Goal: Task Accomplishment & Management: Use online tool/utility

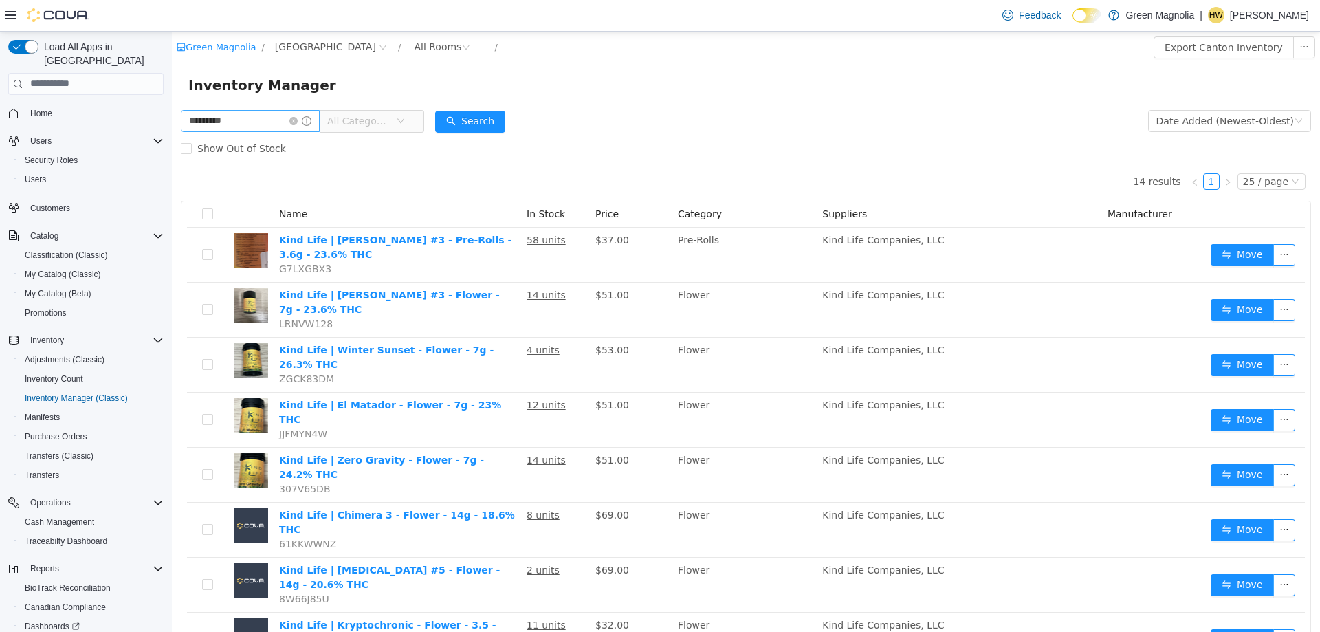
click at [298, 119] on icon "icon: close-circle" at bounding box center [293, 120] width 8 height 8
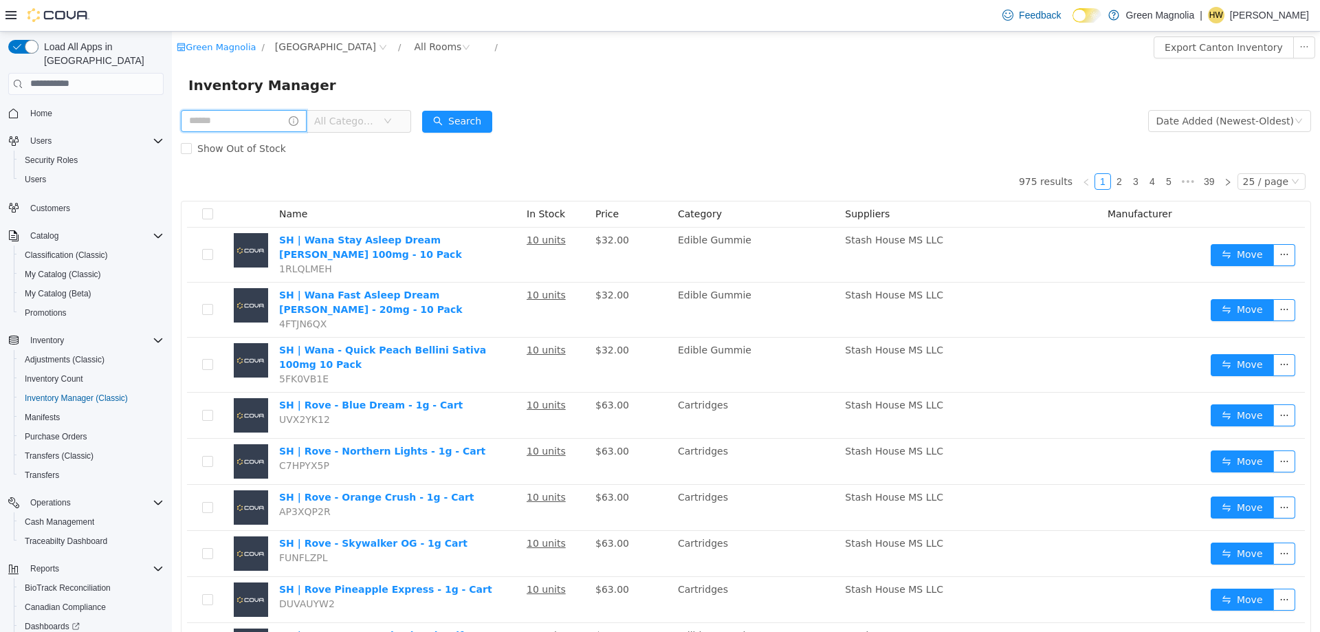
click at [240, 120] on input "text" at bounding box center [244, 120] width 126 height 22
type input "******"
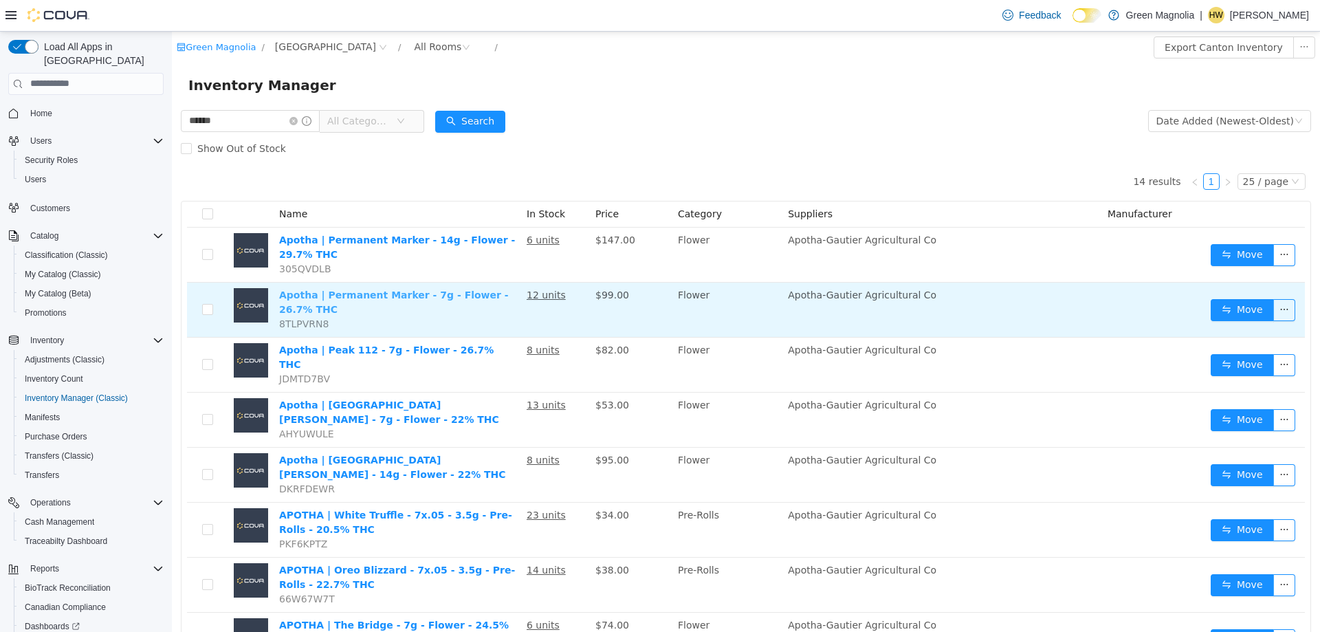
click at [454, 298] on link "Apotha | Permanent Marker - 7g - Flower - 26.7% THC" at bounding box center [394, 301] width 230 height 25
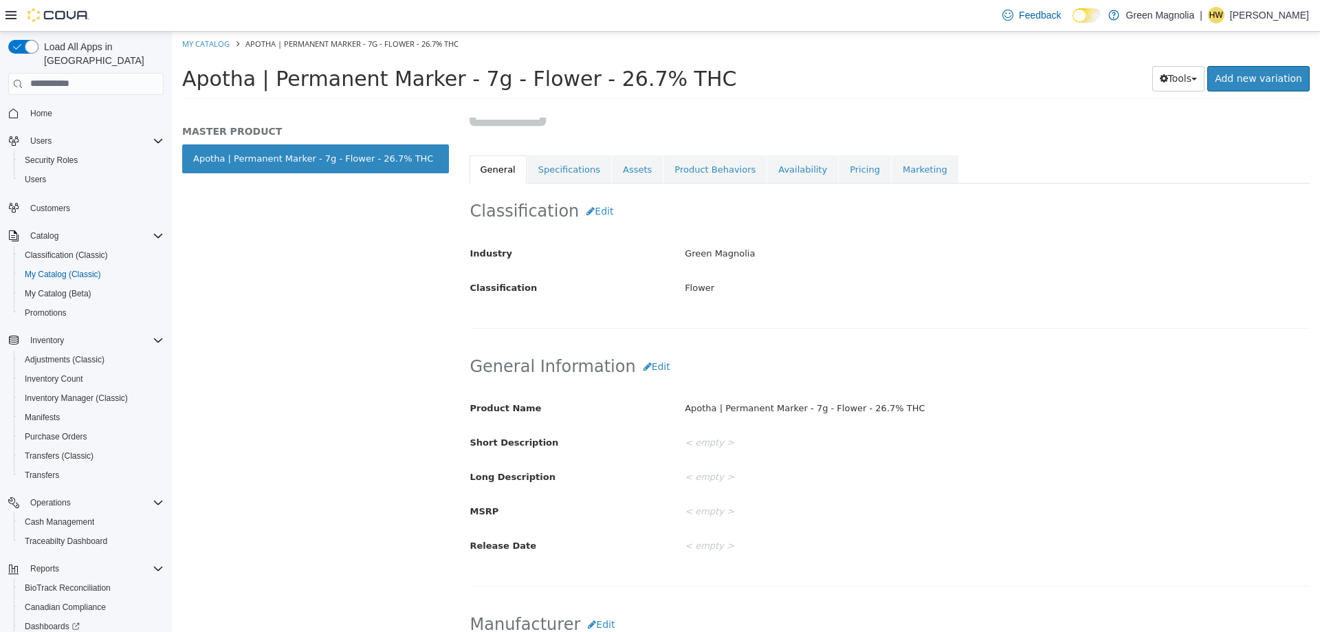
scroll to position [206, 0]
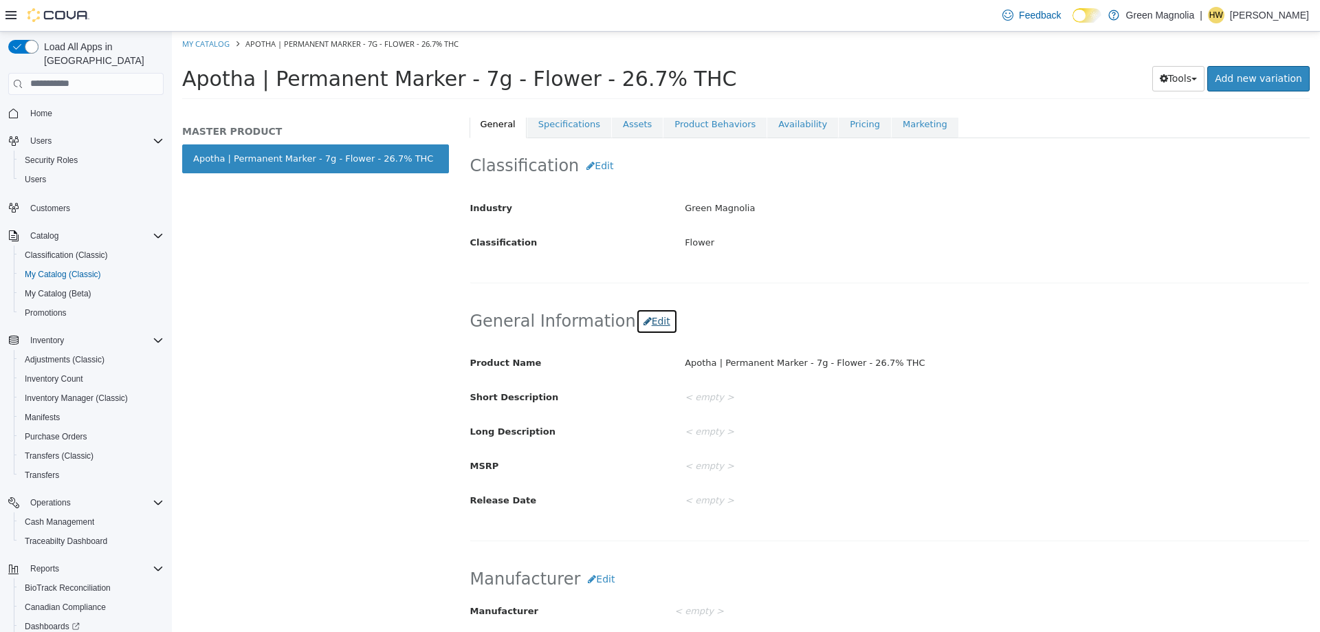
click at [649, 324] on button "Edit" at bounding box center [657, 320] width 42 height 25
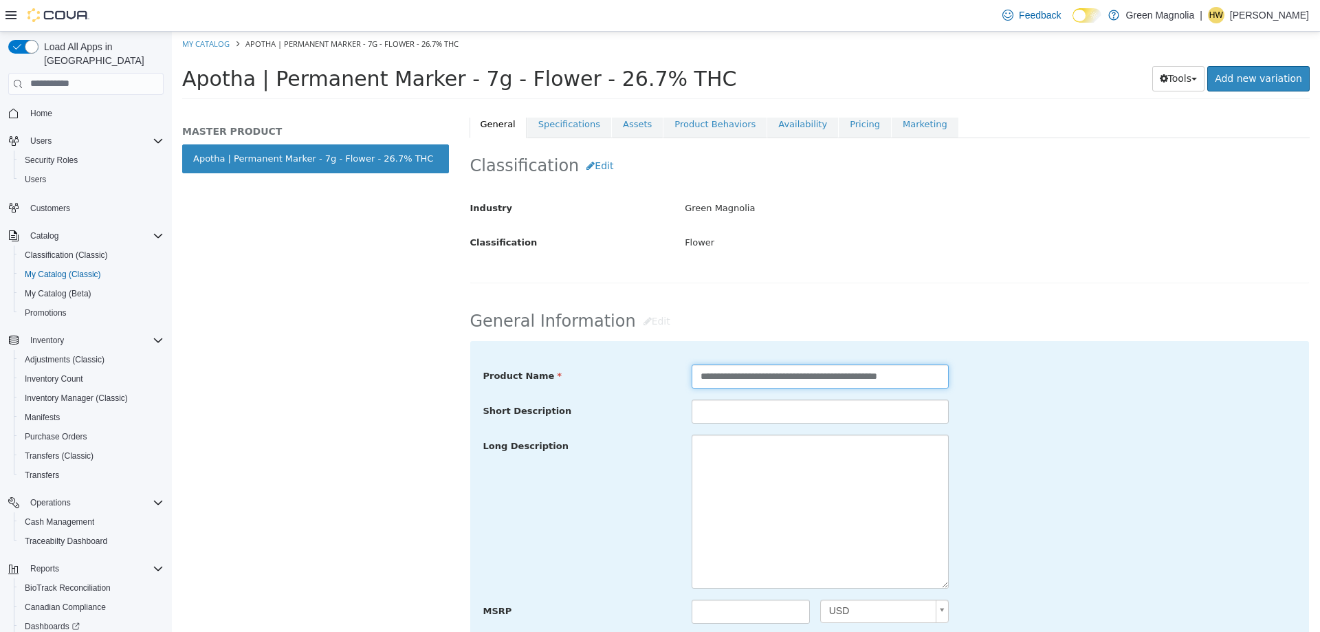
click at [887, 380] on input "**********" at bounding box center [820, 376] width 257 height 24
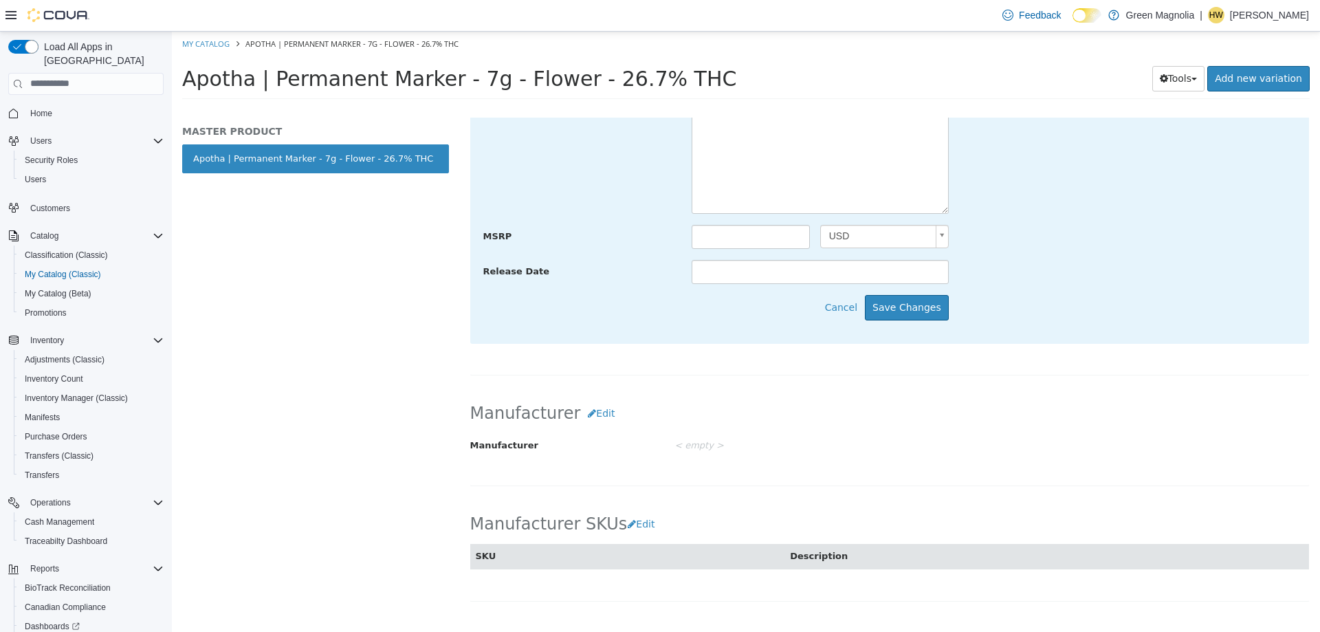
scroll to position [687, 0]
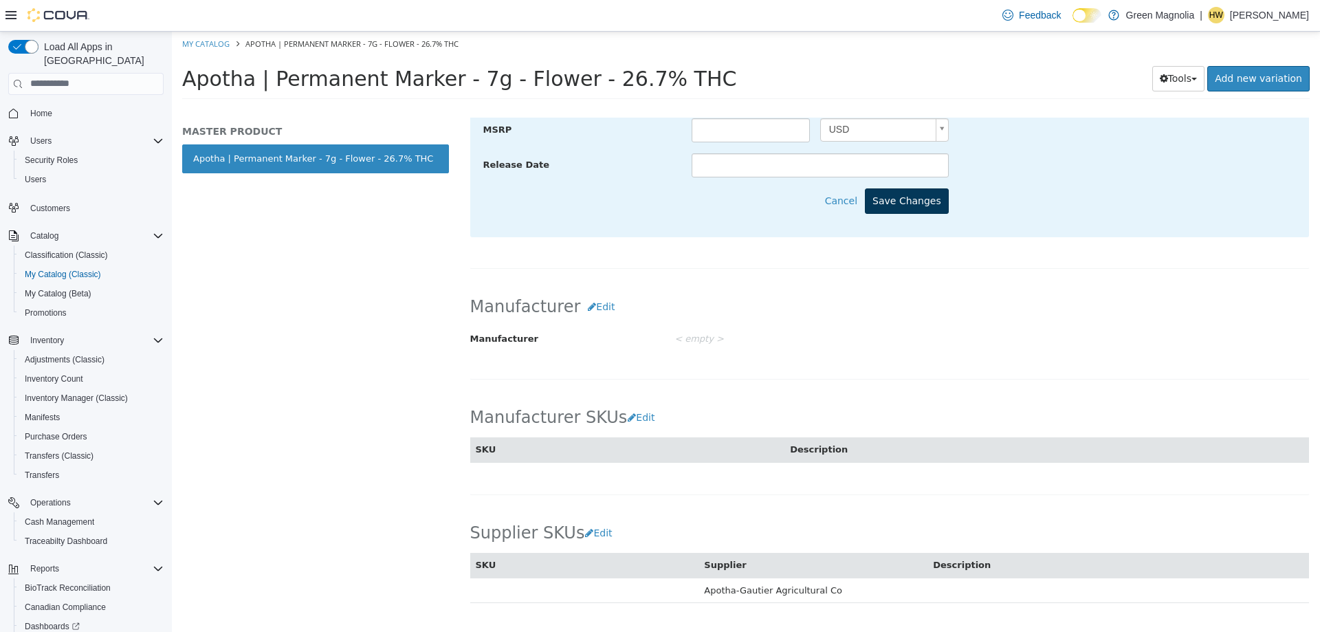
type input "**********"
click at [890, 209] on button "Save Changes" at bounding box center [907, 200] width 84 height 25
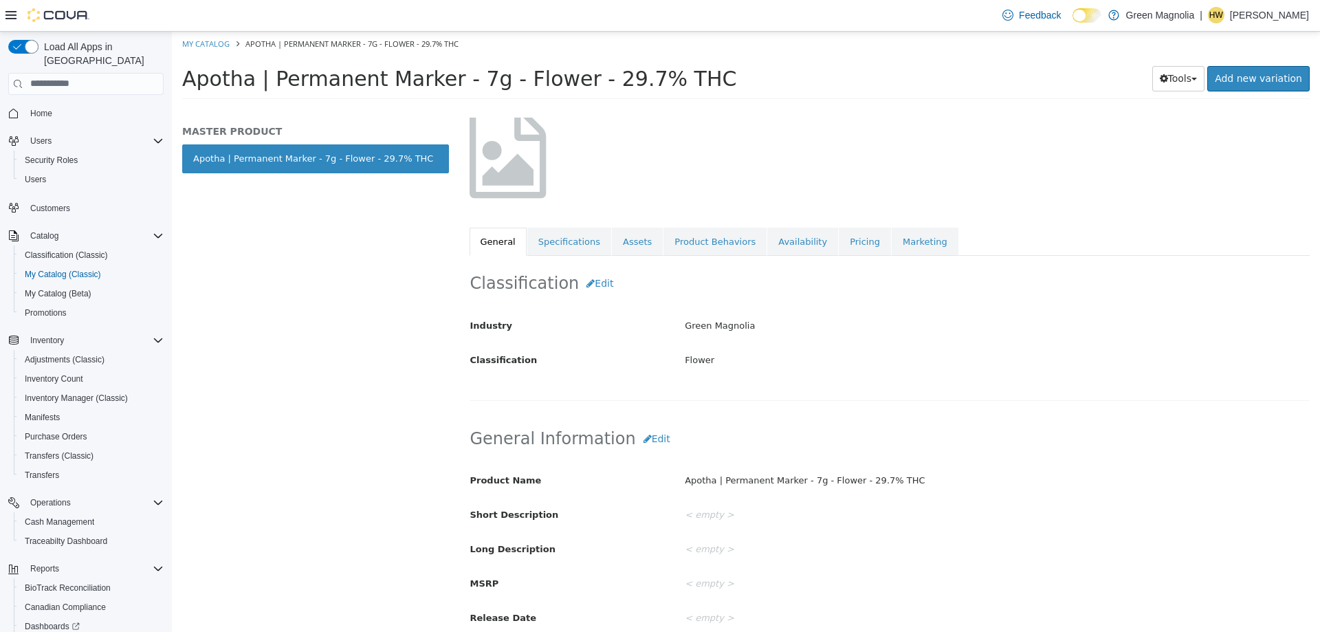
scroll to position [69, 0]
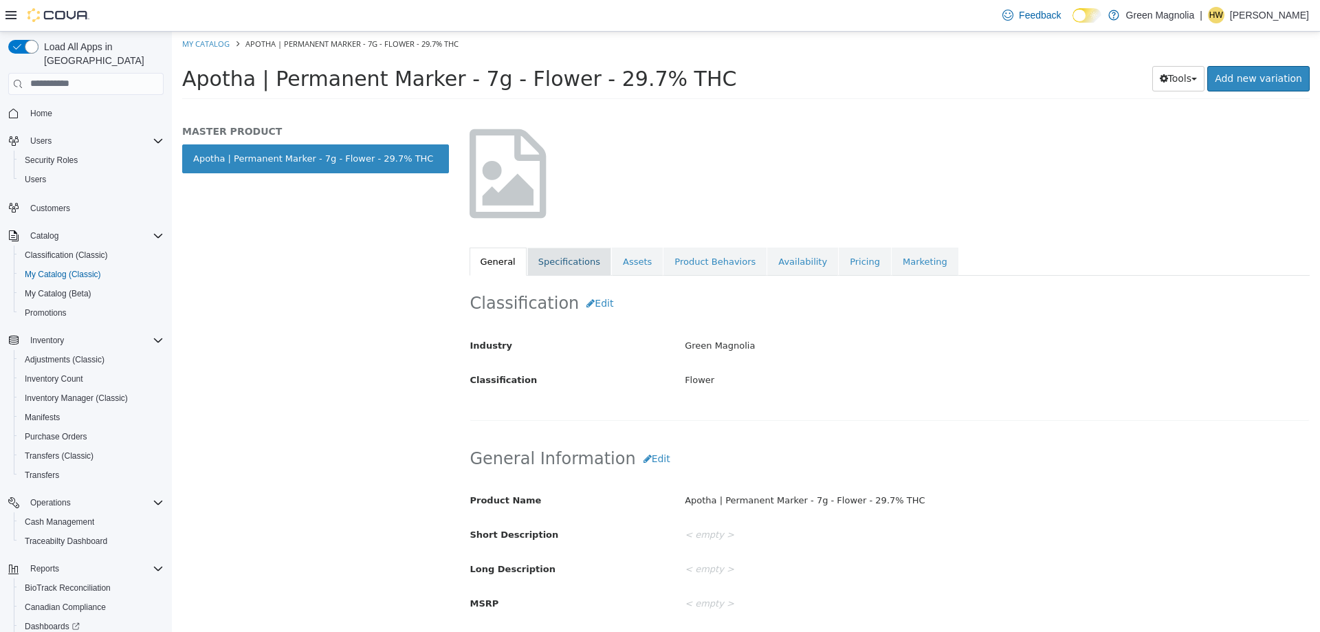
click at [564, 263] on link "Specifications" at bounding box center [569, 261] width 84 height 29
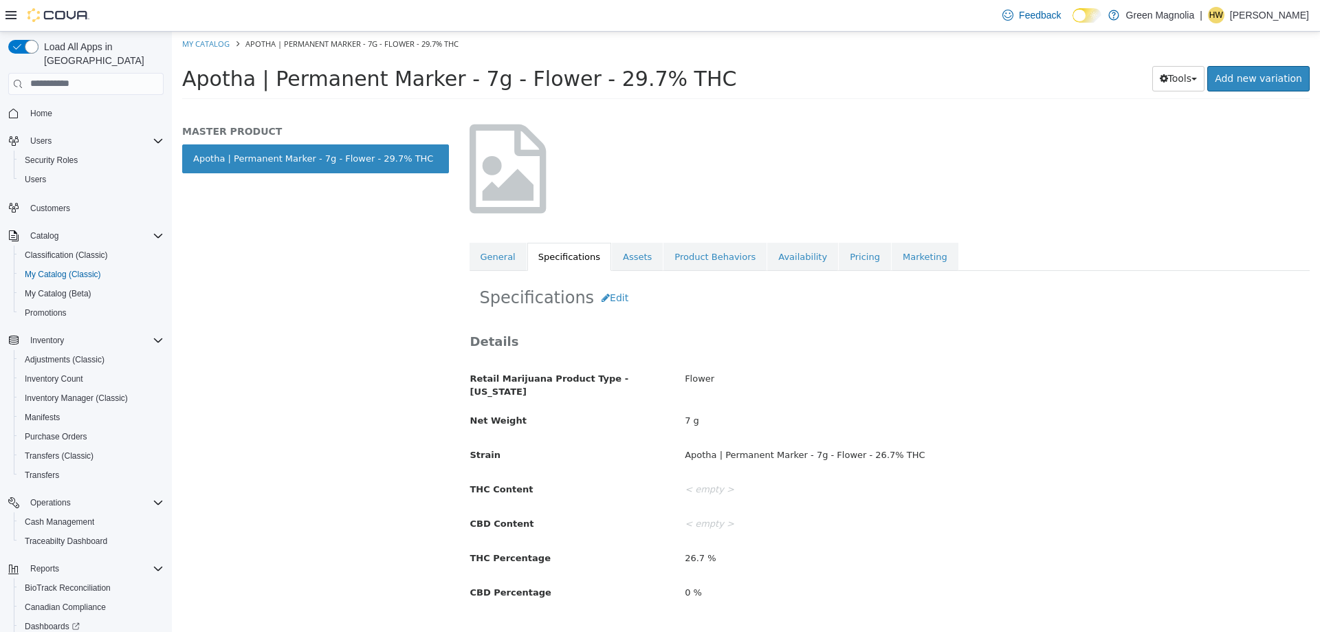
scroll to position [78, 0]
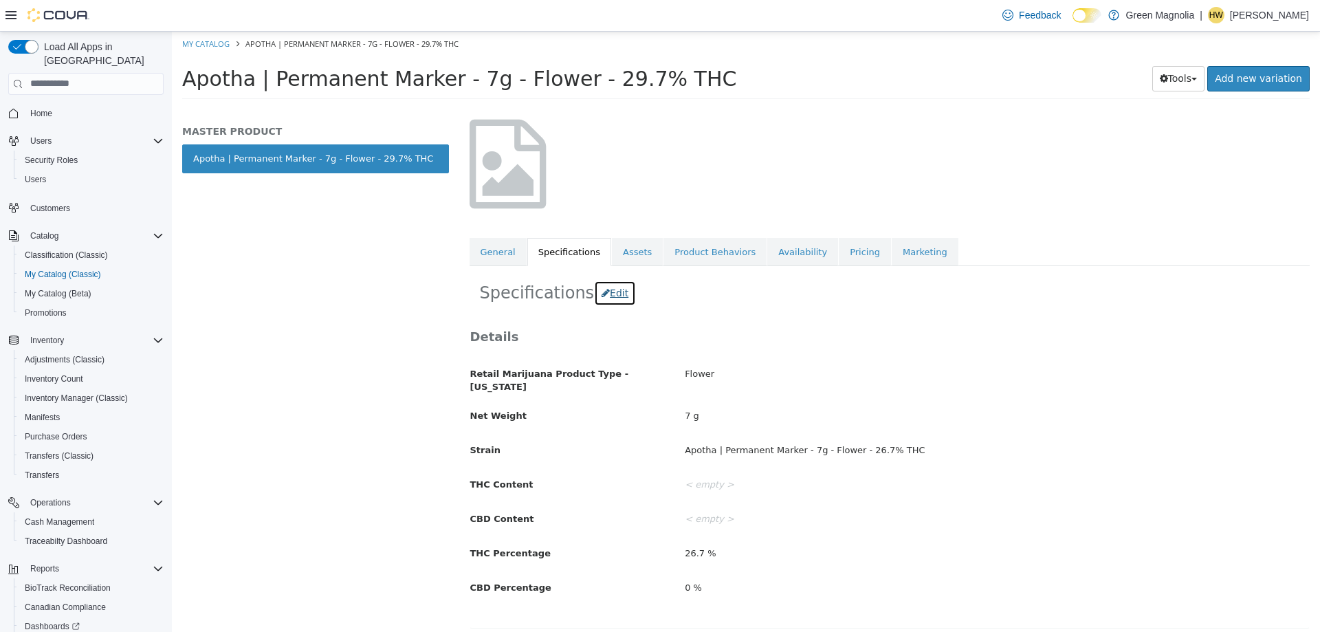
click at [611, 298] on button "Edit" at bounding box center [615, 292] width 42 height 25
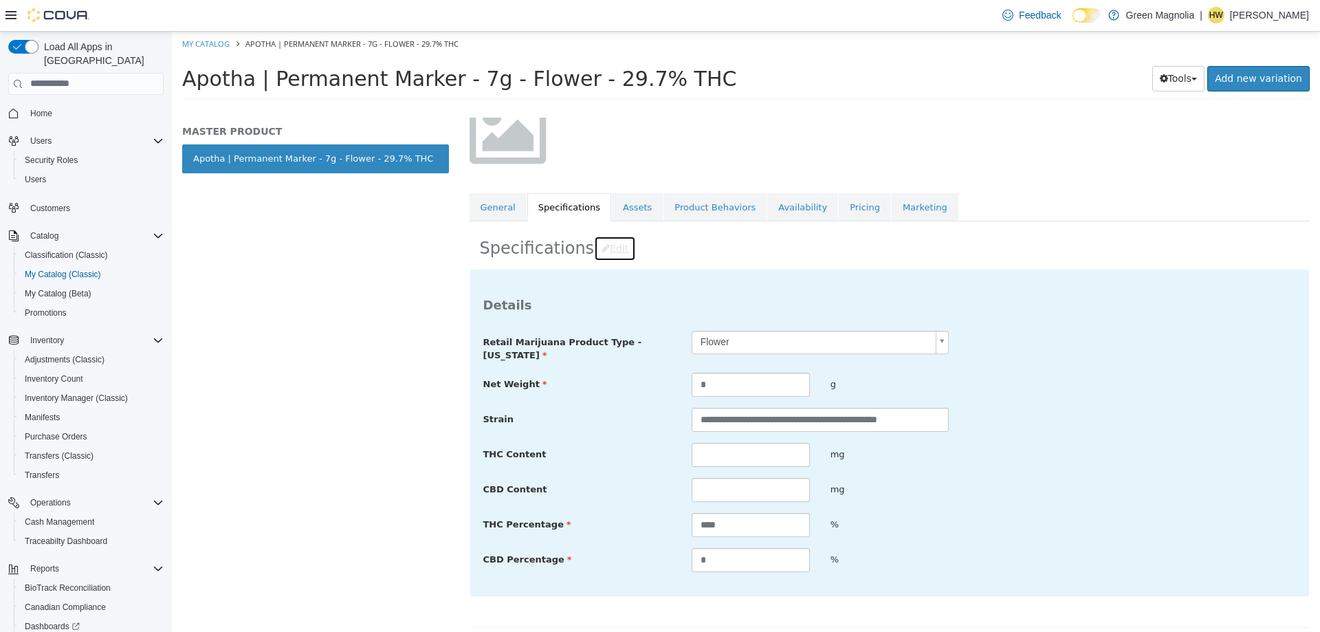
scroll to position [147, 0]
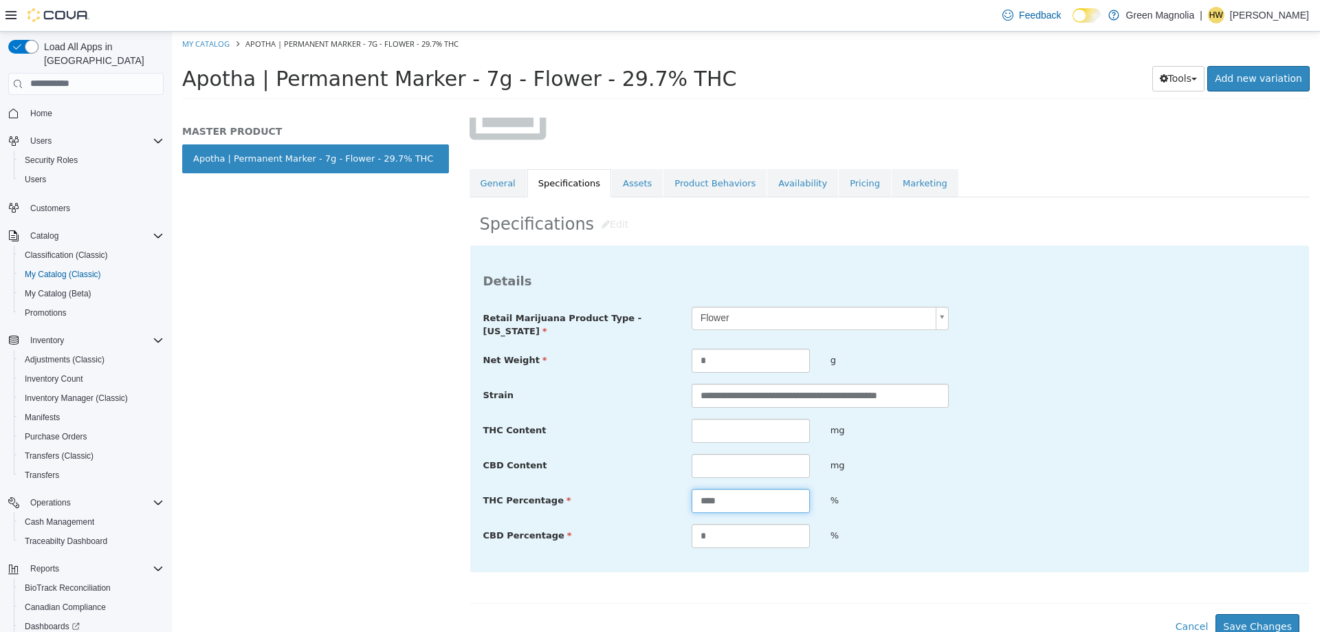
click at [704, 505] on input "****" at bounding box center [751, 500] width 118 height 24
type input "****"
click at [1276, 621] on button "Save Changes" at bounding box center [1257, 625] width 84 height 25
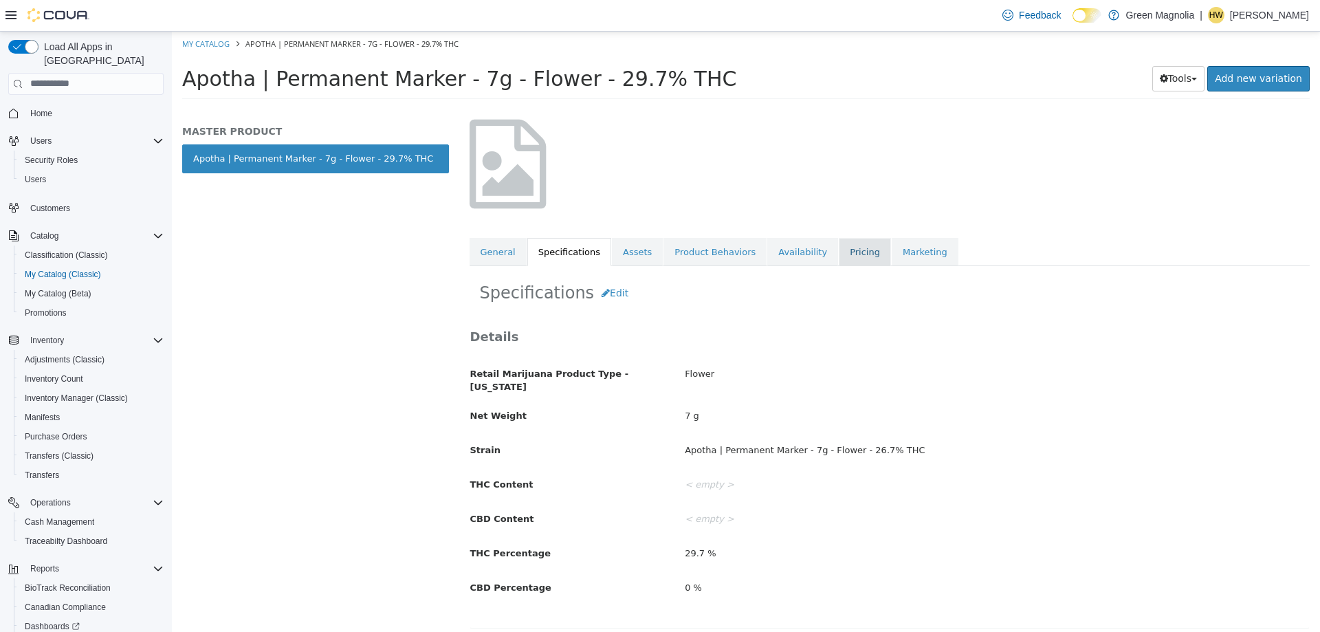
click at [843, 255] on link "Pricing" at bounding box center [865, 251] width 52 height 29
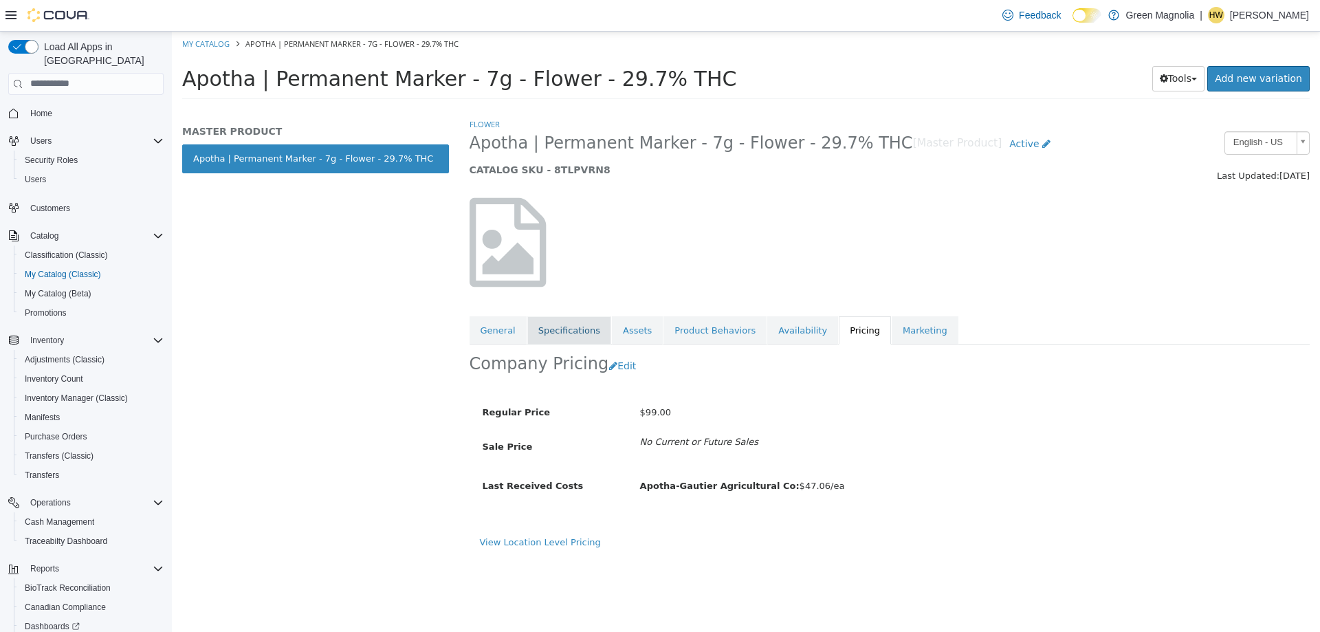
click at [566, 331] on link "Specifications" at bounding box center [569, 330] width 84 height 29
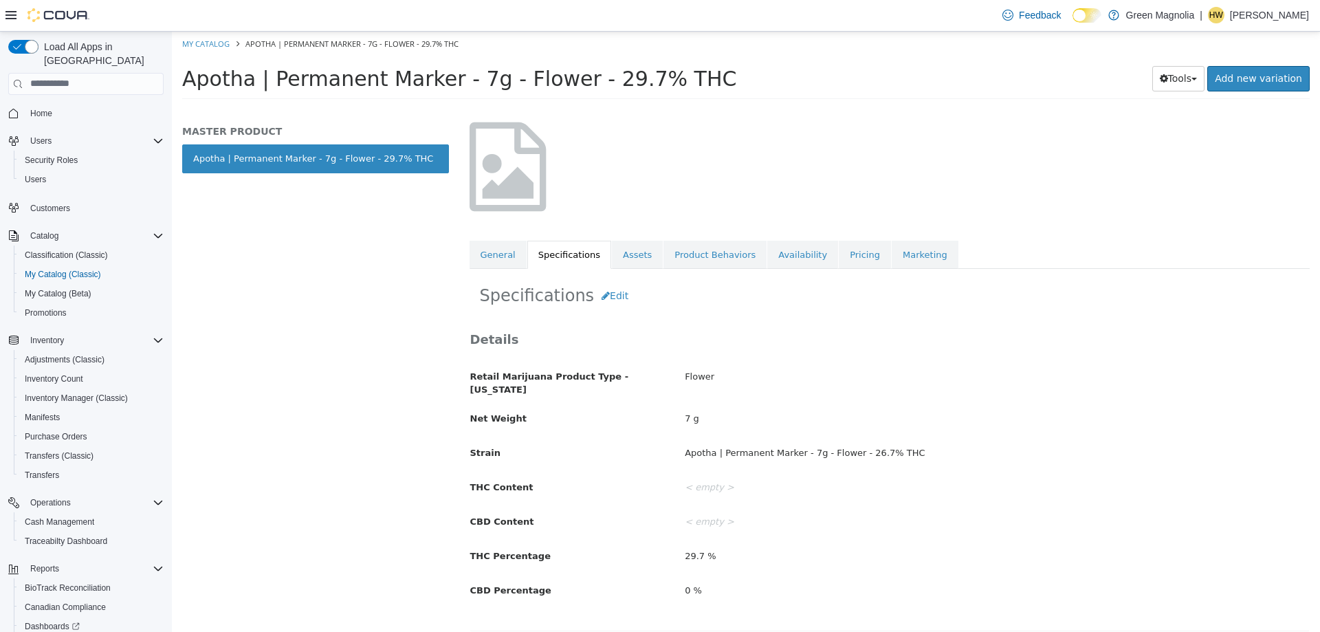
scroll to position [78, 0]
click at [607, 291] on button "Edit" at bounding box center [615, 292] width 42 height 25
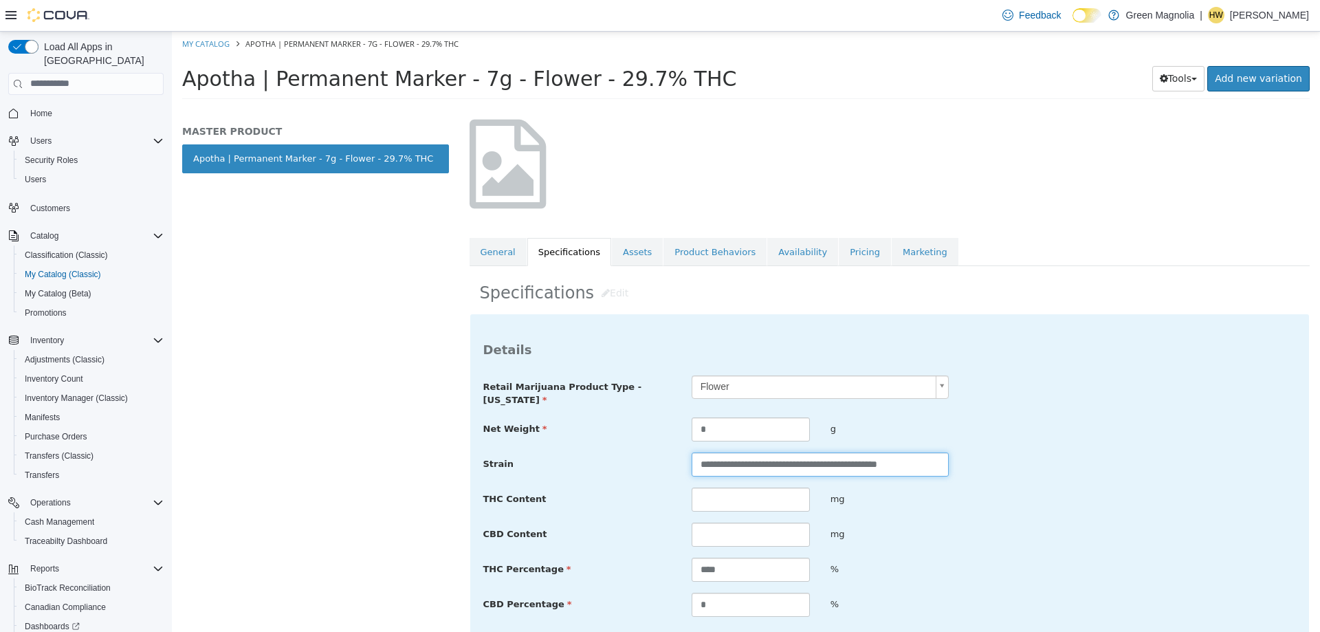
click at [888, 467] on input "**********" at bounding box center [820, 464] width 257 height 24
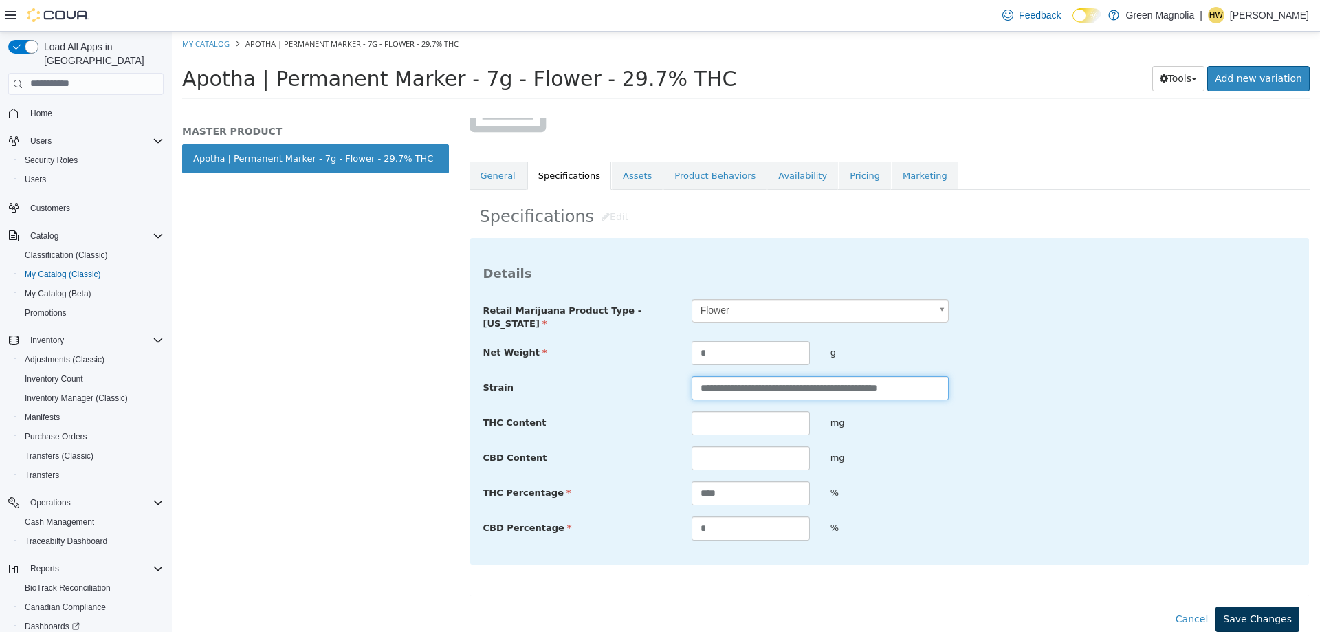
type input "**********"
click at [1264, 619] on button "Save Changes" at bounding box center [1257, 618] width 84 height 25
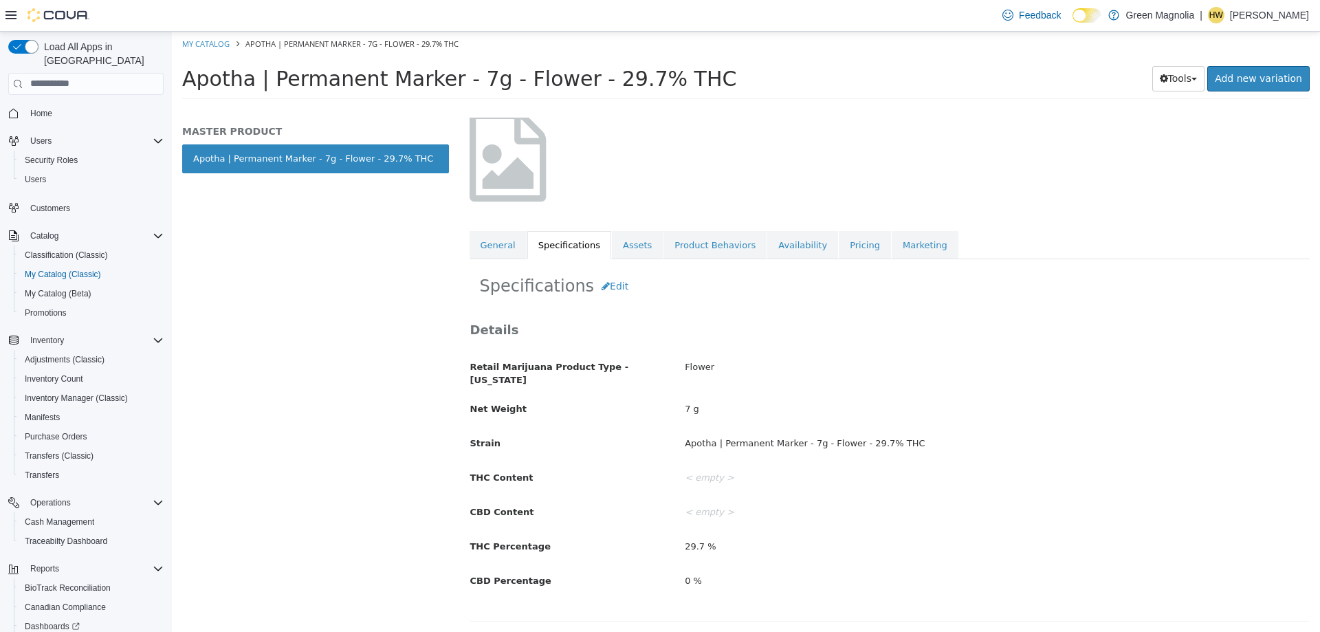
scroll to position [78, 0]
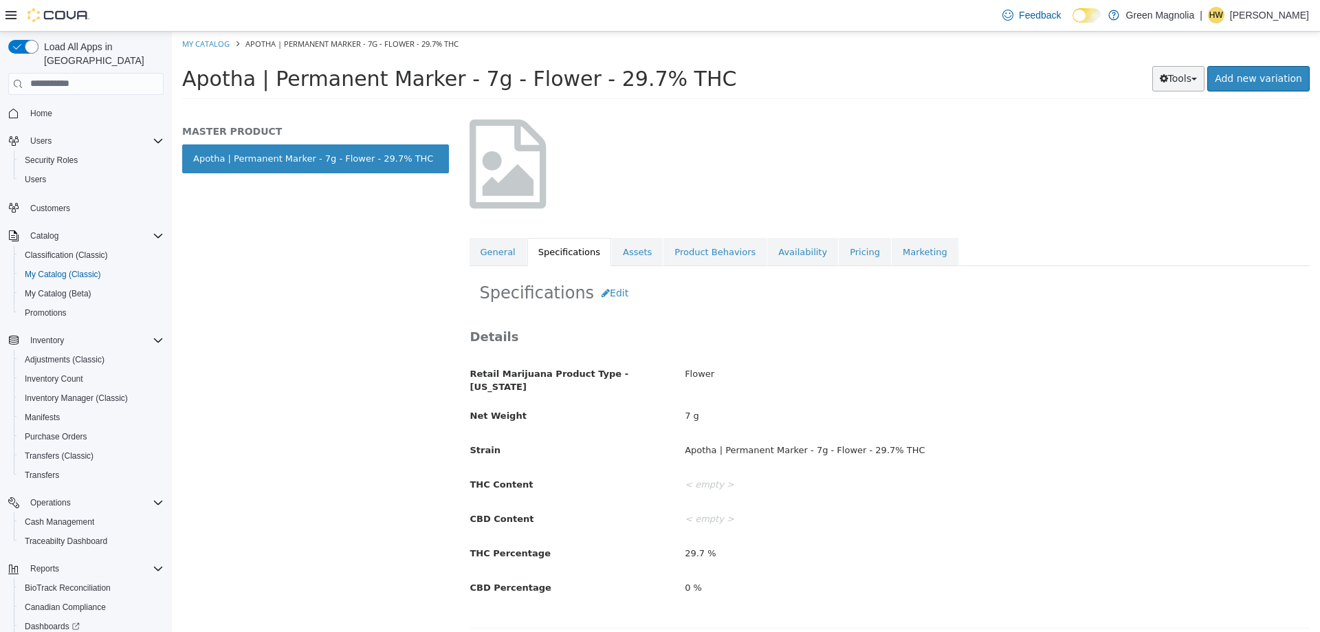
click at [1204, 76] on button "Tools" at bounding box center [1178, 77] width 53 height 25
click at [1162, 127] on link "Print Labels" at bounding box center [1149, 124] width 109 height 19
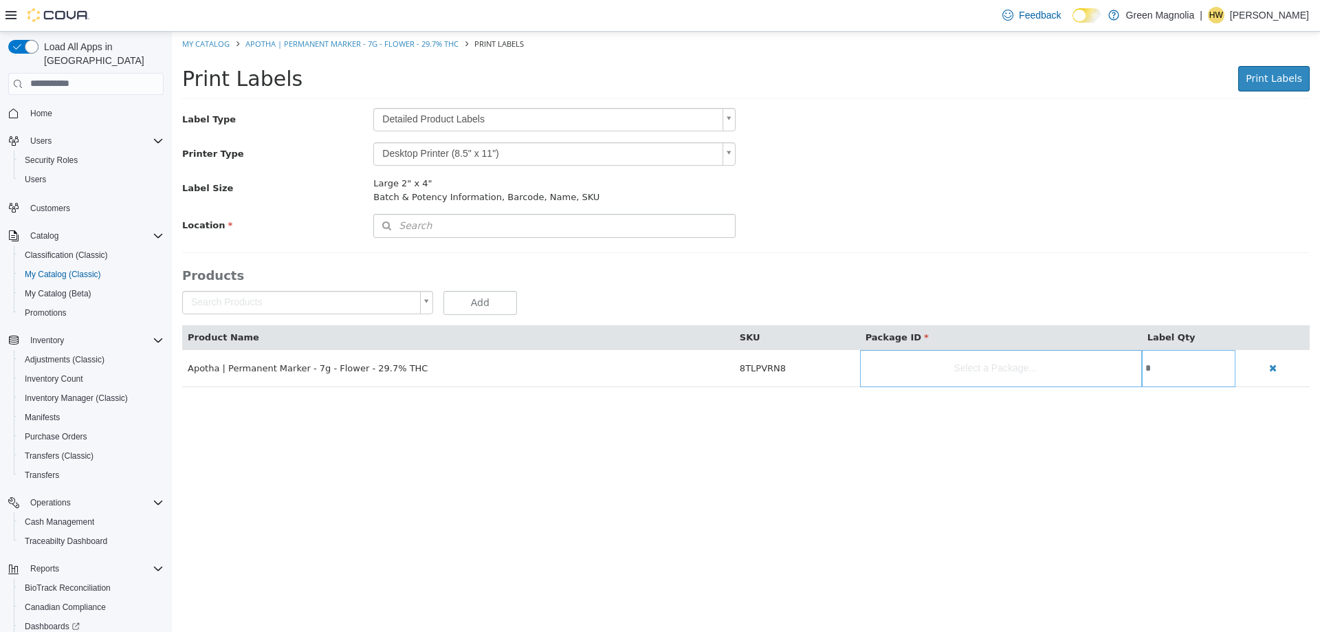
click at [468, 116] on body "Saving Bulk Changes... × My Catalog Apotha | Permanent Marker - 7g - Flower - 2…" at bounding box center [746, 216] width 1148 height 370
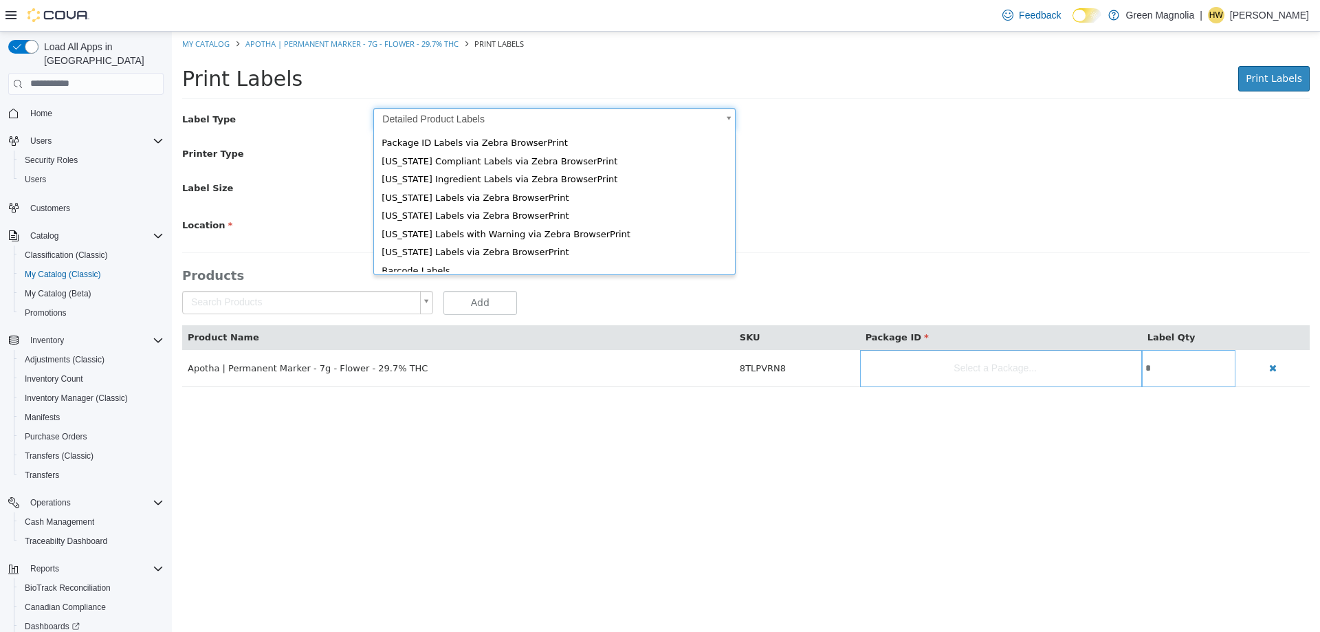
scroll to position [19, 0]
type input "*"
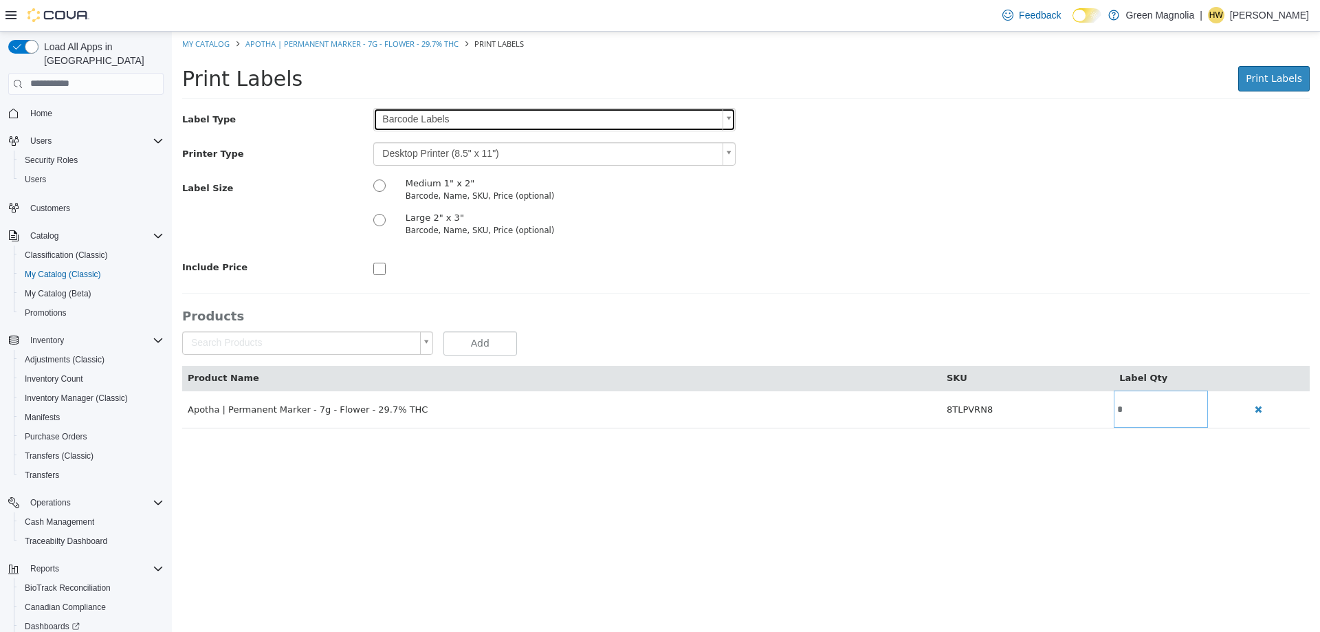
scroll to position [0, 0]
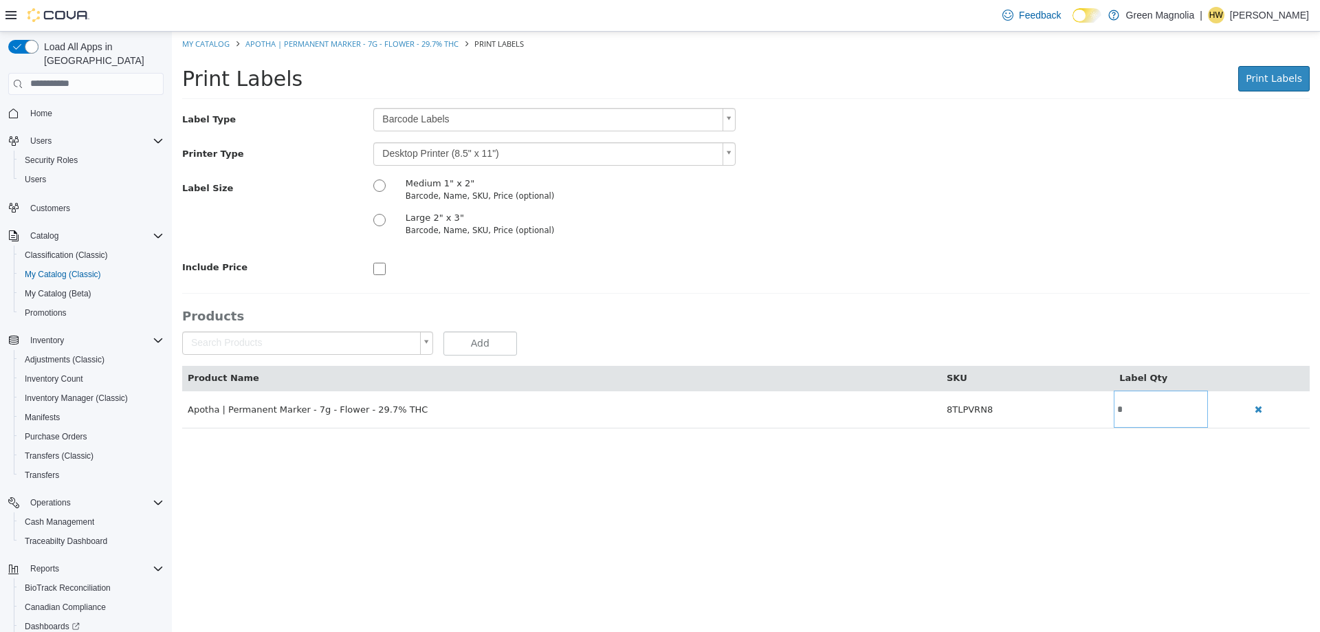
click at [467, 150] on body "Saving Bulk Changes... × My Catalog Apotha | Permanent Marker - 7g - Flower - 2…" at bounding box center [746, 236] width 1148 height 411
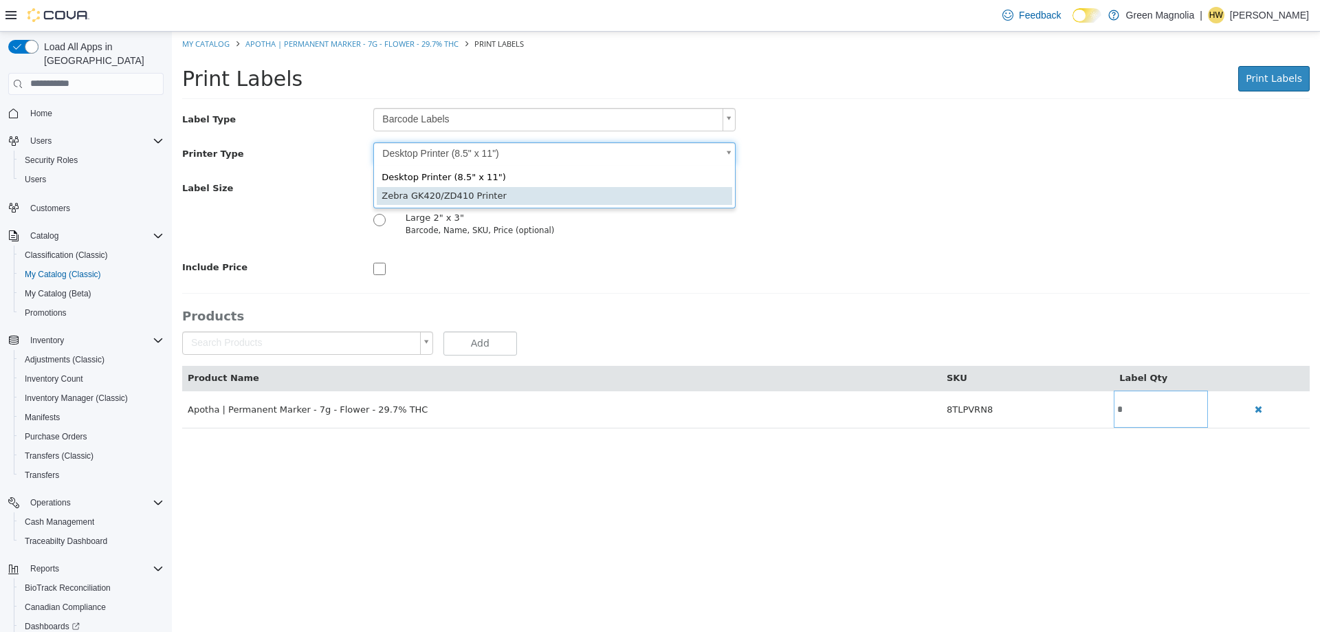
type input "*"
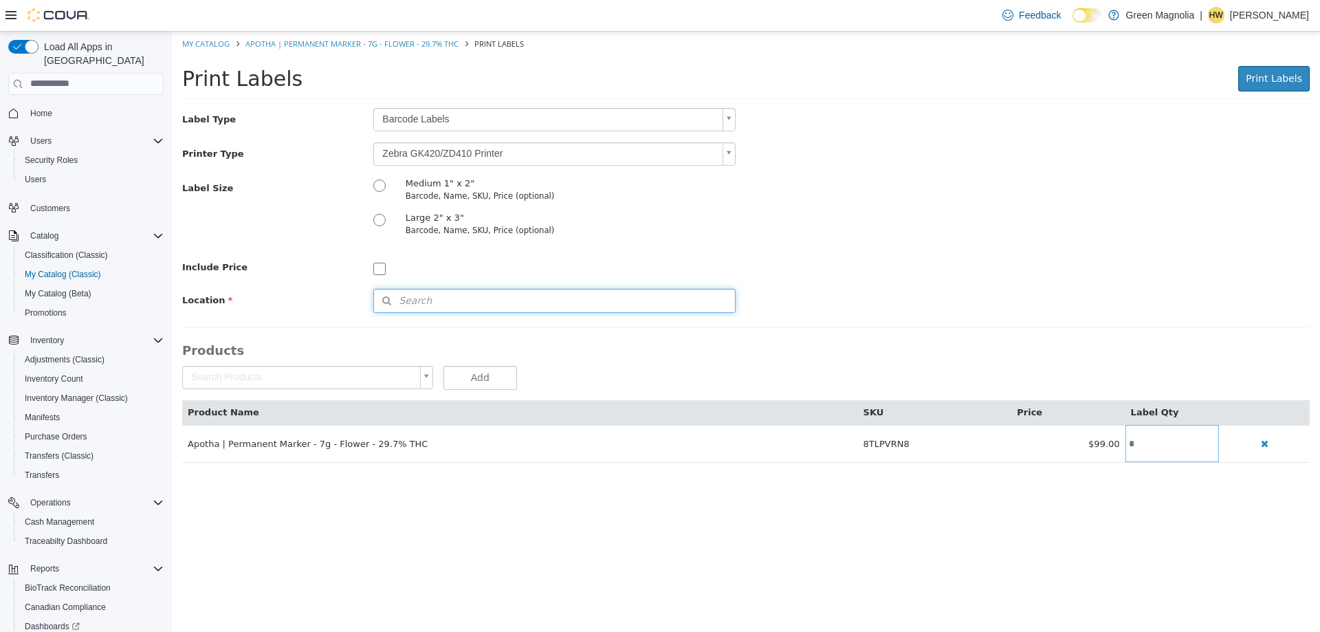
click at [412, 291] on button "Search" at bounding box center [554, 300] width 362 height 24
click at [698, 338] on div "Type 3 or more characters or browse" at bounding box center [564, 325] width 383 height 26
click at [703, 322] on span "or browse" at bounding box center [698, 325] width 71 height 24
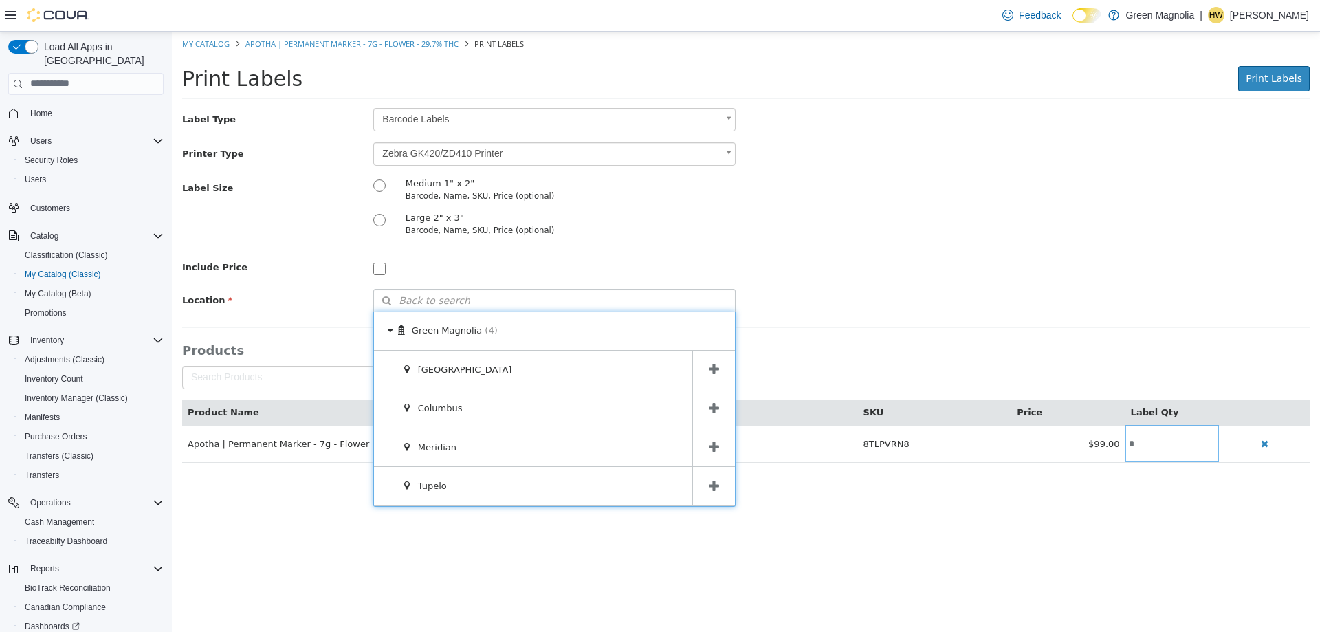
click at [714, 368] on icon at bounding box center [714, 368] width 10 height 13
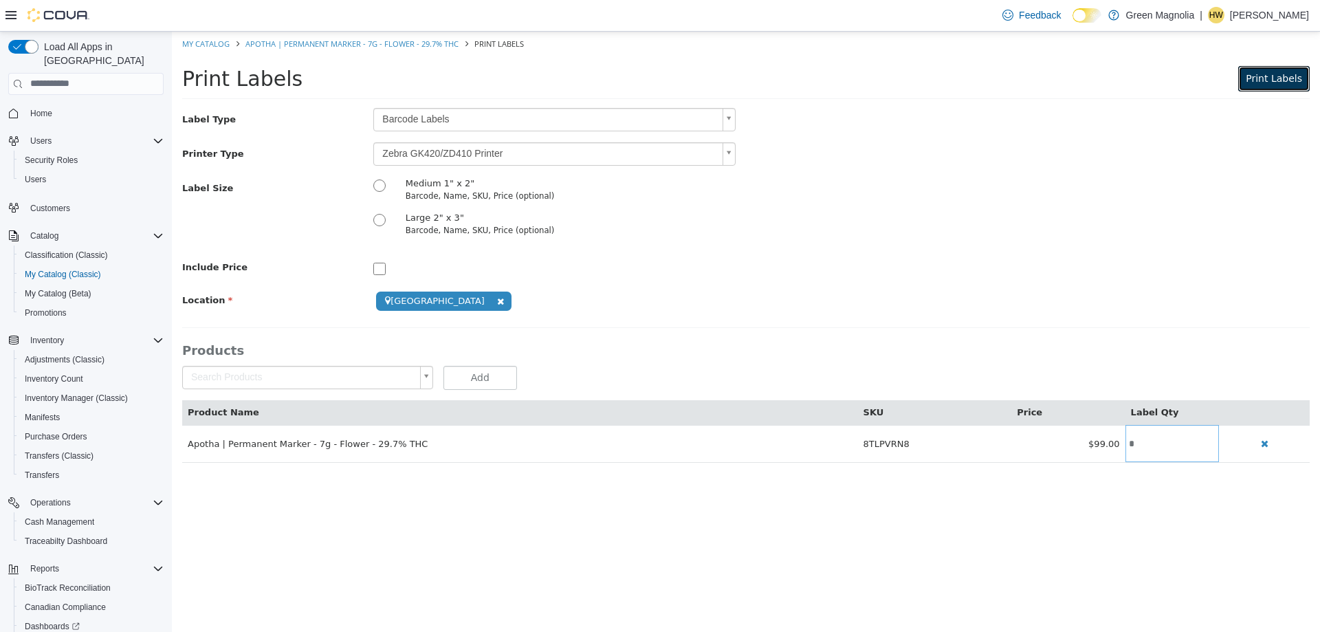
click at [1256, 85] on button "Print Labels" at bounding box center [1273, 77] width 71 height 25
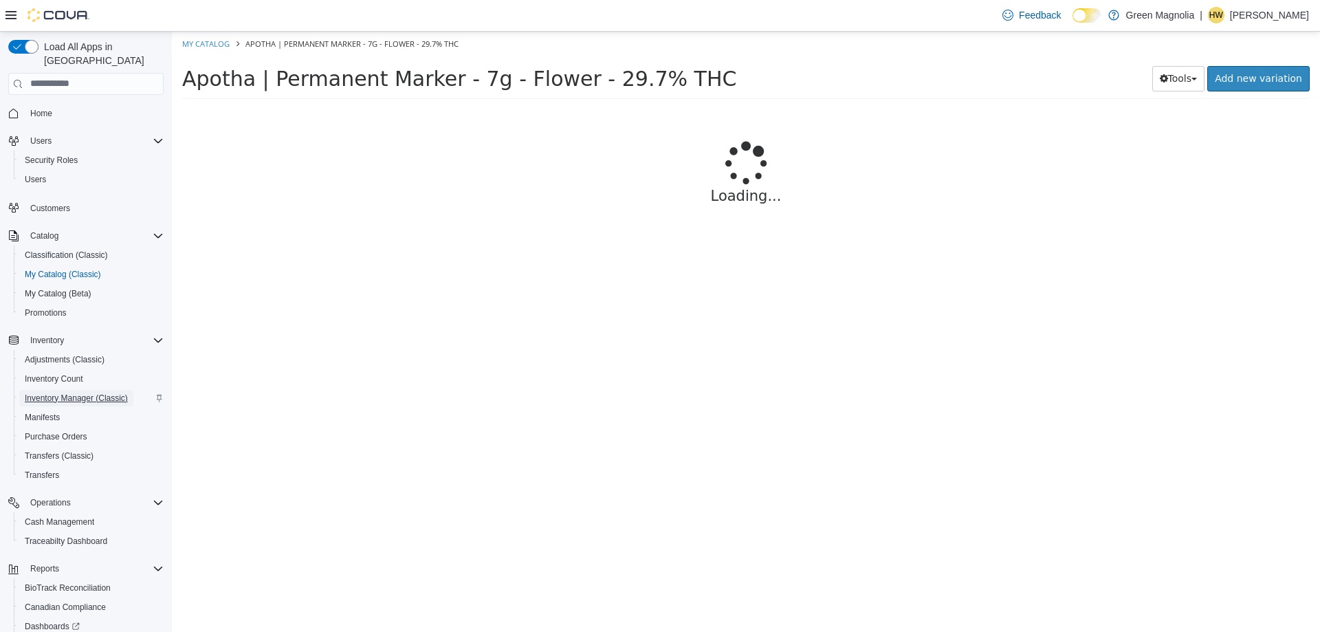
click at [91, 393] on span "Inventory Manager (Classic)" at bounding box center [76, 398] width 103 height 11
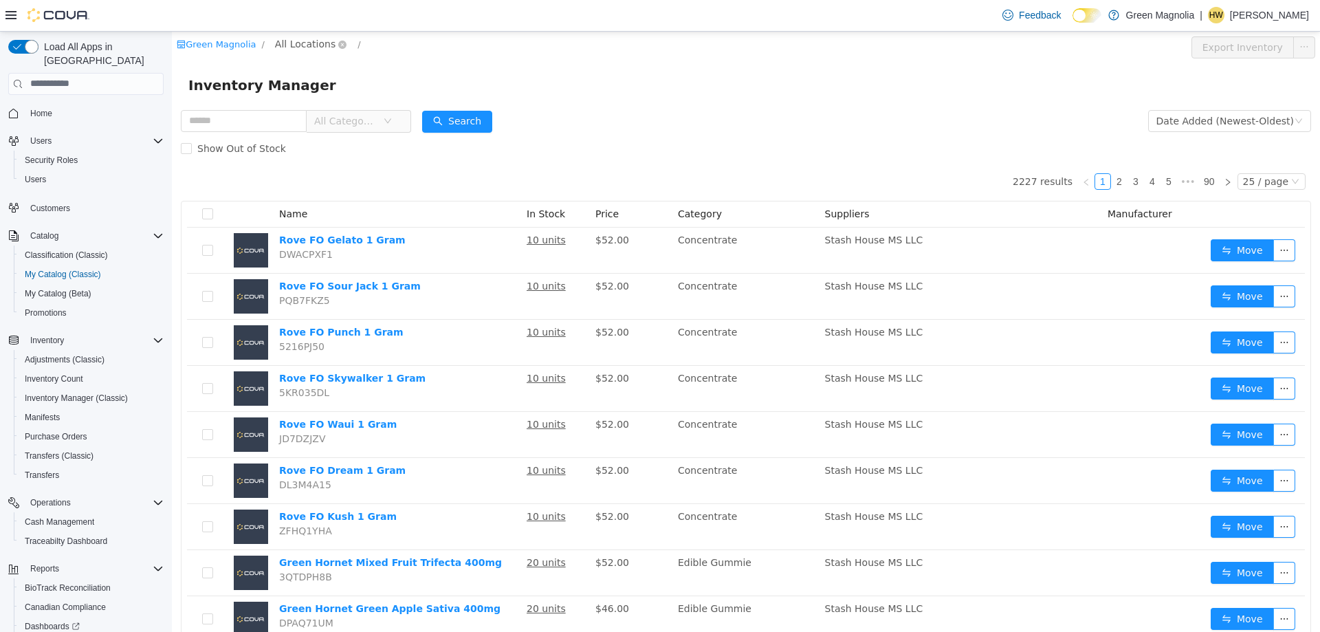
click at [305, 42] on span "All Locations" at bounding box center [305, 43] width 60 height 15
click at [321, 120] on span "[GEOGRAPHIC_DATA]" at bounding box center [351, 117] width 101 height 11
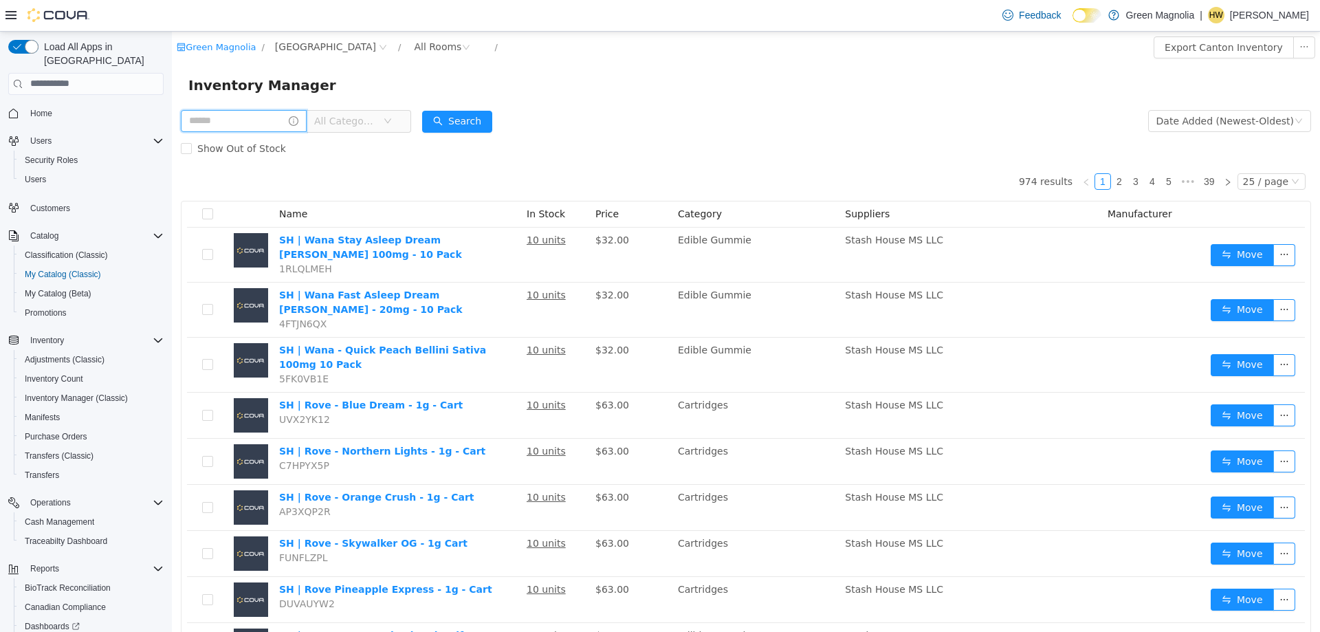
click at [236, 123] on input "text" at bounding box center [244, 120] width 126 height 22
type input "********"
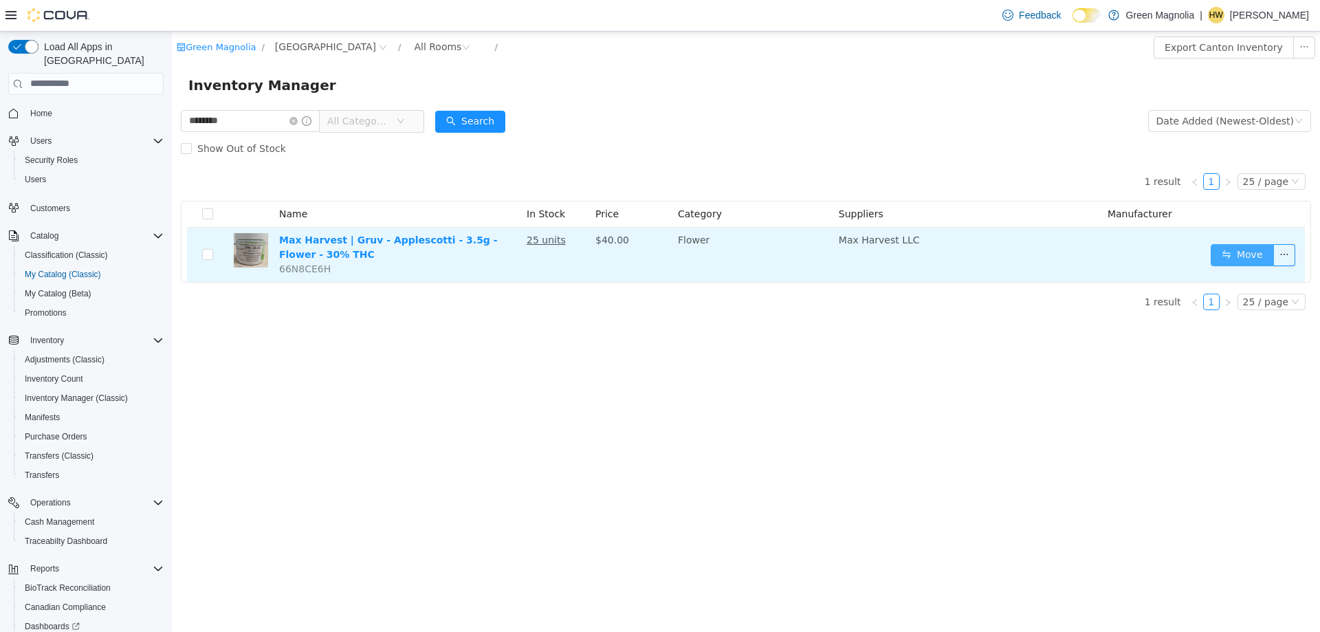
click at [1231, 253] on button "Move" at bounding box center [1242, 254] width 63 height 22
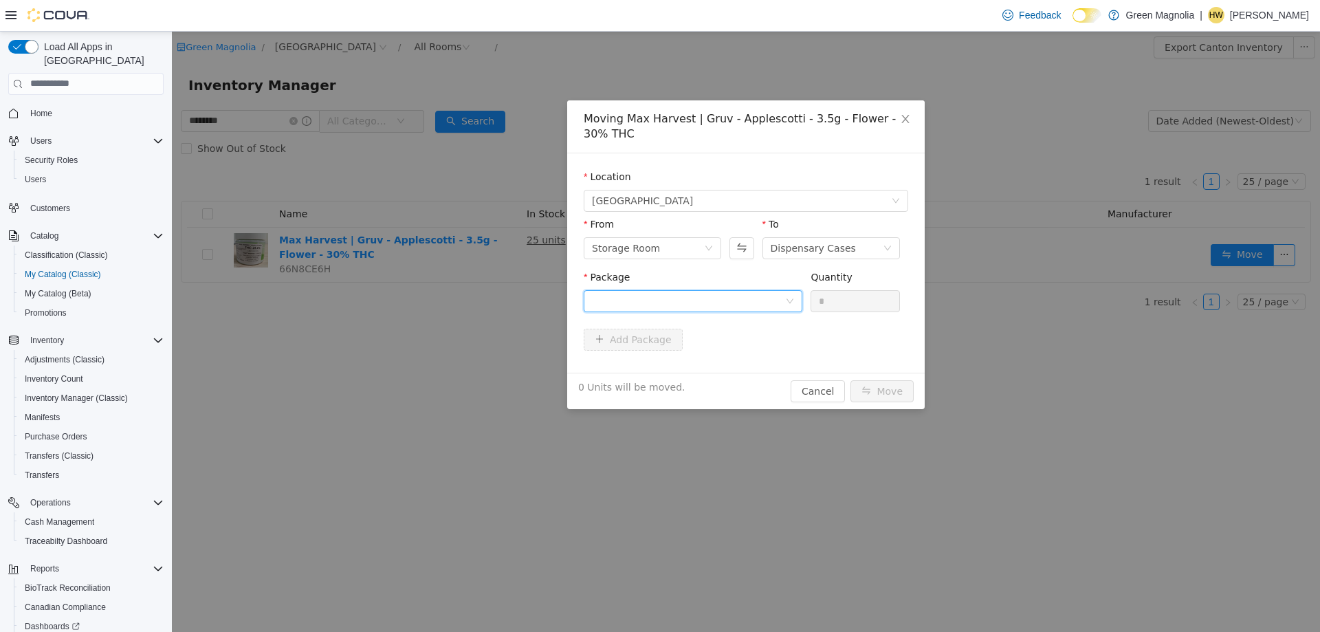
click at [698, 297] on div at bounding box center [688, 300] width 193 height 21
click at [679, 352] on strong "1A423010000765D000005256" at bounding box center [673, 349] width 163 height 11
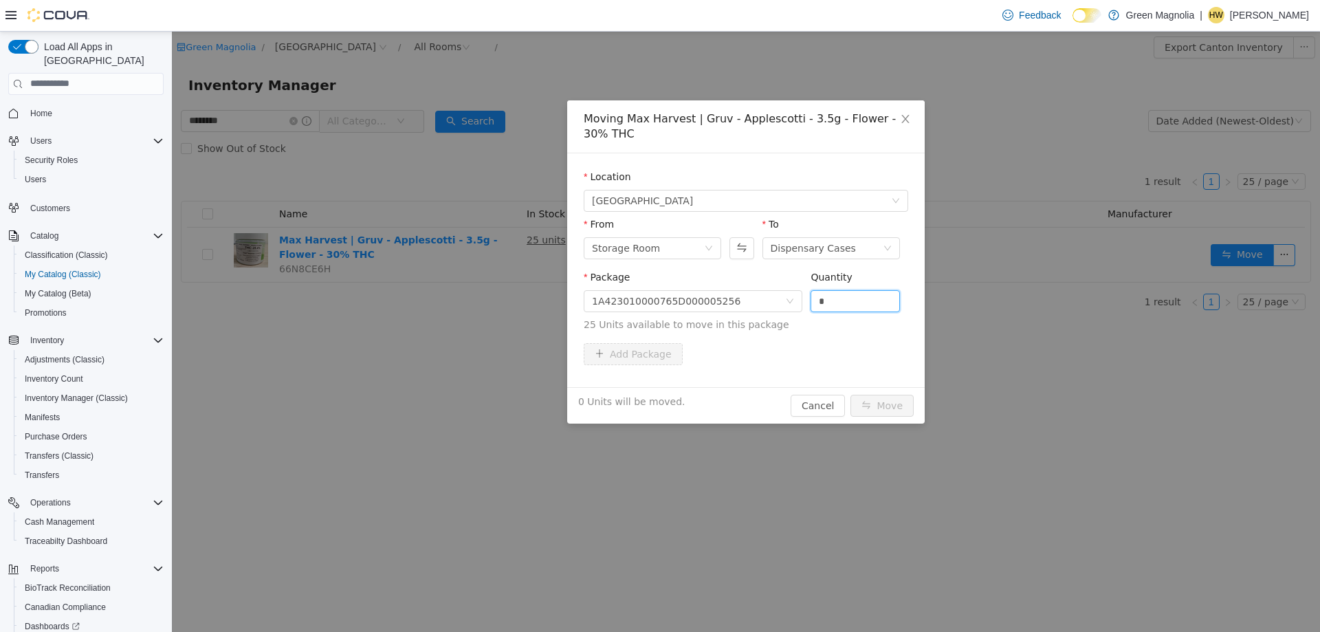
drag, startPoint x: 832, startPoint y: 300, endPoint x: 764, endPoint y: 278, distance: 71.3
click at [773, 295] on span "Package 1A423010000765D000005256 Quantity * 25 Units available to move in this …" at bounding box center [746, 301] width 324 height 60
type input "**"
click at [850, 394] on button "Move" at bounding box center [881, 405] width 63 height 22
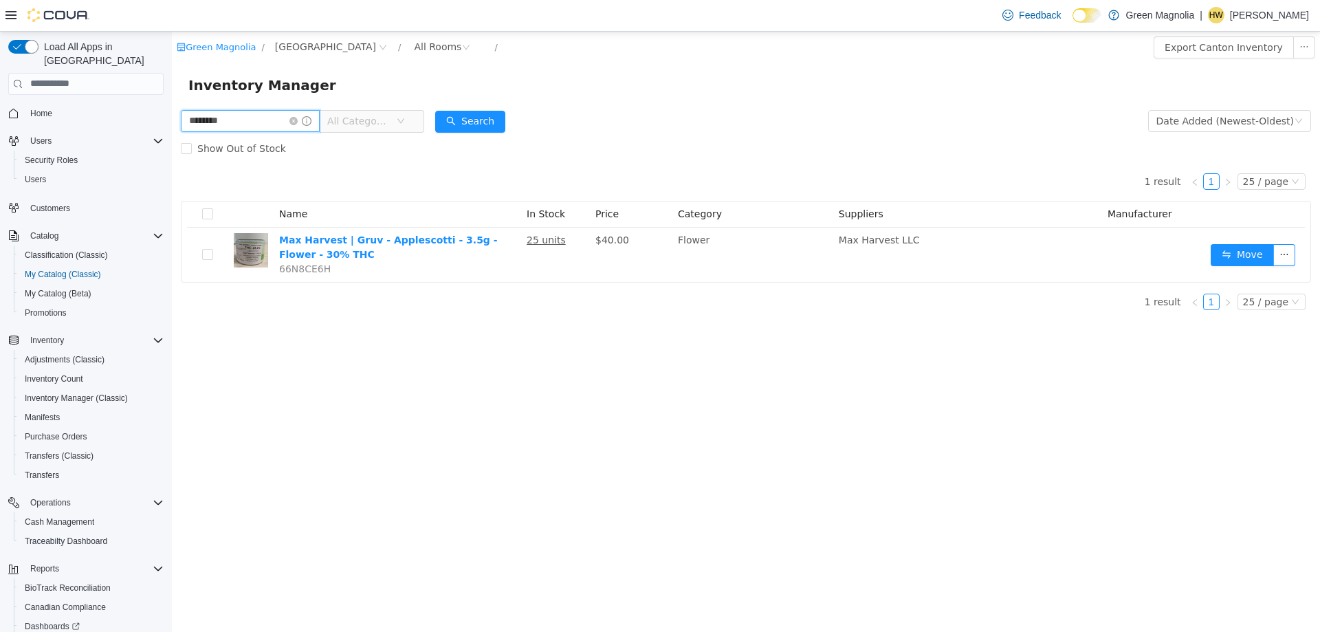
click at [207, 122] on input "********" at bounding box center [250, 120] width 139 height 22
type input "********"
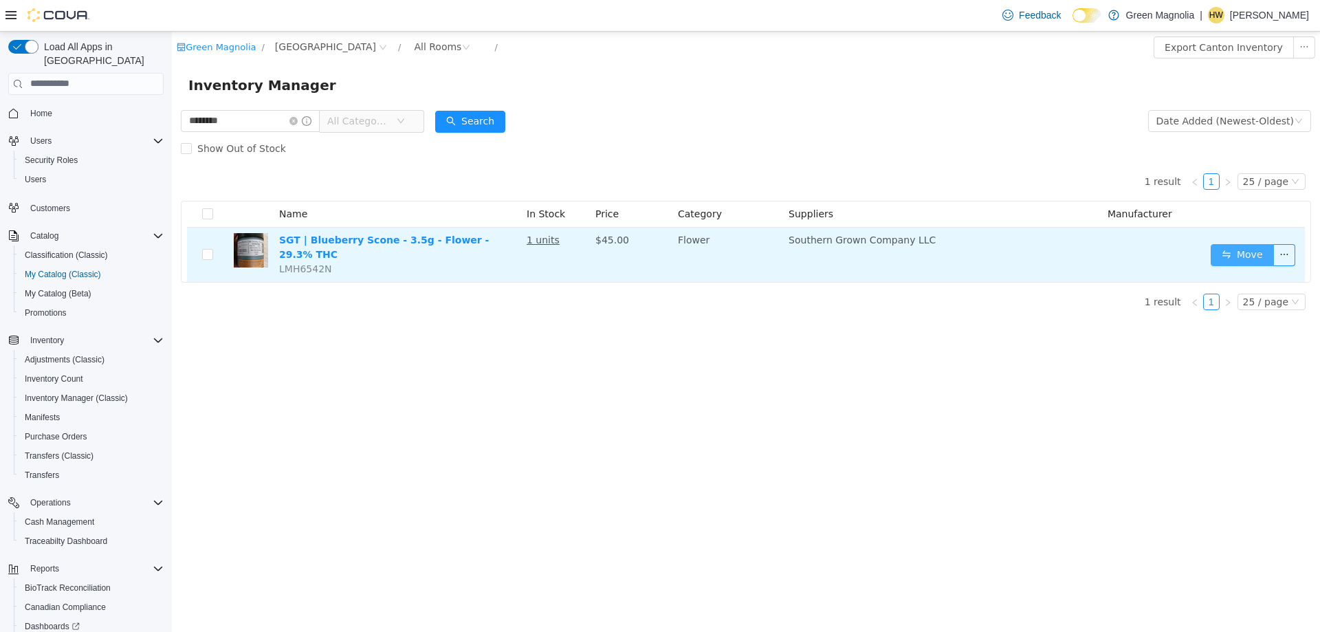
click at [1234, 243] on button "Move" at bounding box center [1242, 254] width 63 height 22
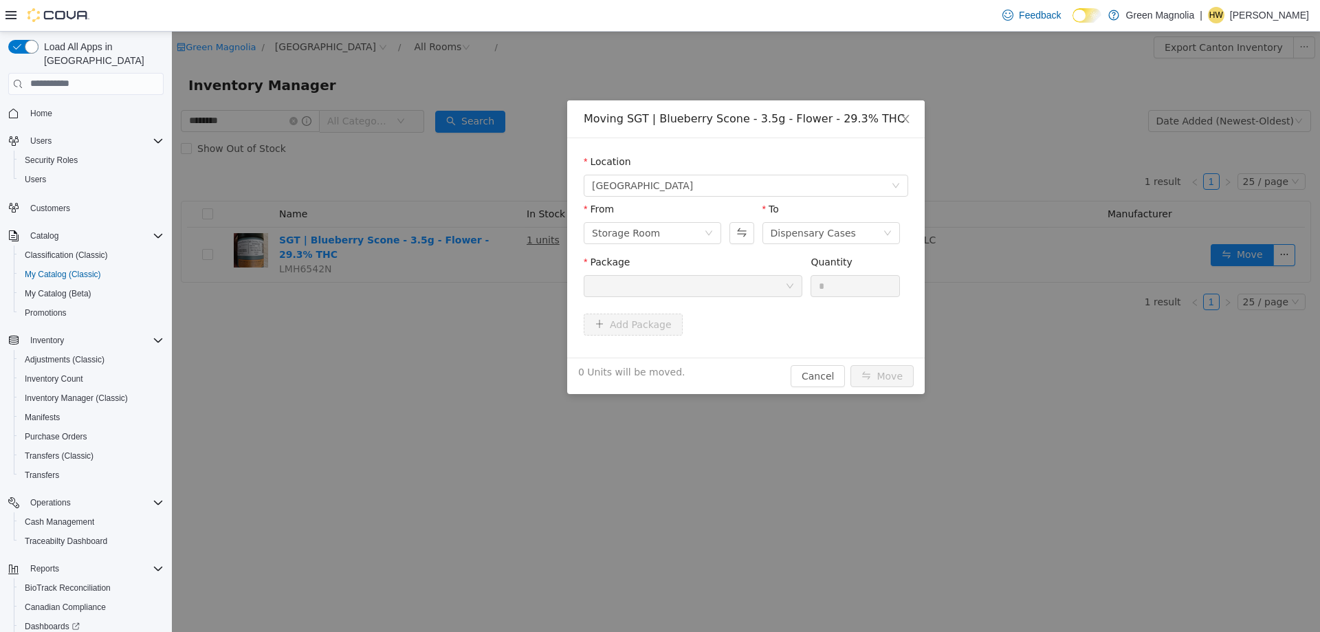
click at [720, 282] on div at bounding box center [688, 285] width 193 height 21
click at [668, 231] on div "Storage Room" at bounding box center [648, 232] width 112 height 21
click at [642, 304] on li "Storage Room" at bounding box center [652, 304] width 137 height 22
drag, startPoint x: 797, startPoint y: 230, endPoint x: 799, endPoint y: 236, distance: 7.2
click at [797, 230] on div "Dispensary Cases" at bounding box center [813, 232] width 85 height 21
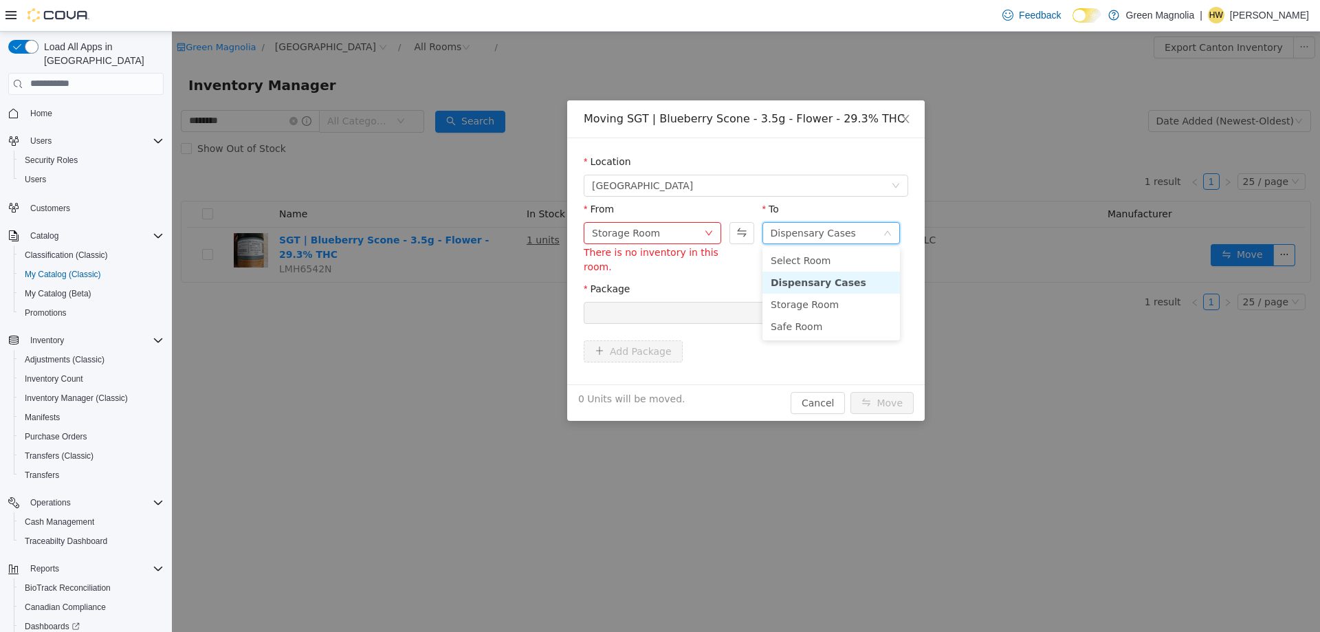
click at [805, 278] on li "Dispensary Cases" at bounding box center [830, 282] width 137 height 22
click at [733, 304] on div at bounding box center [688, 312] width 193 height 21
click at [815, 401] on button "Cancel" at bounding box center [818, 402] width 54 height 22
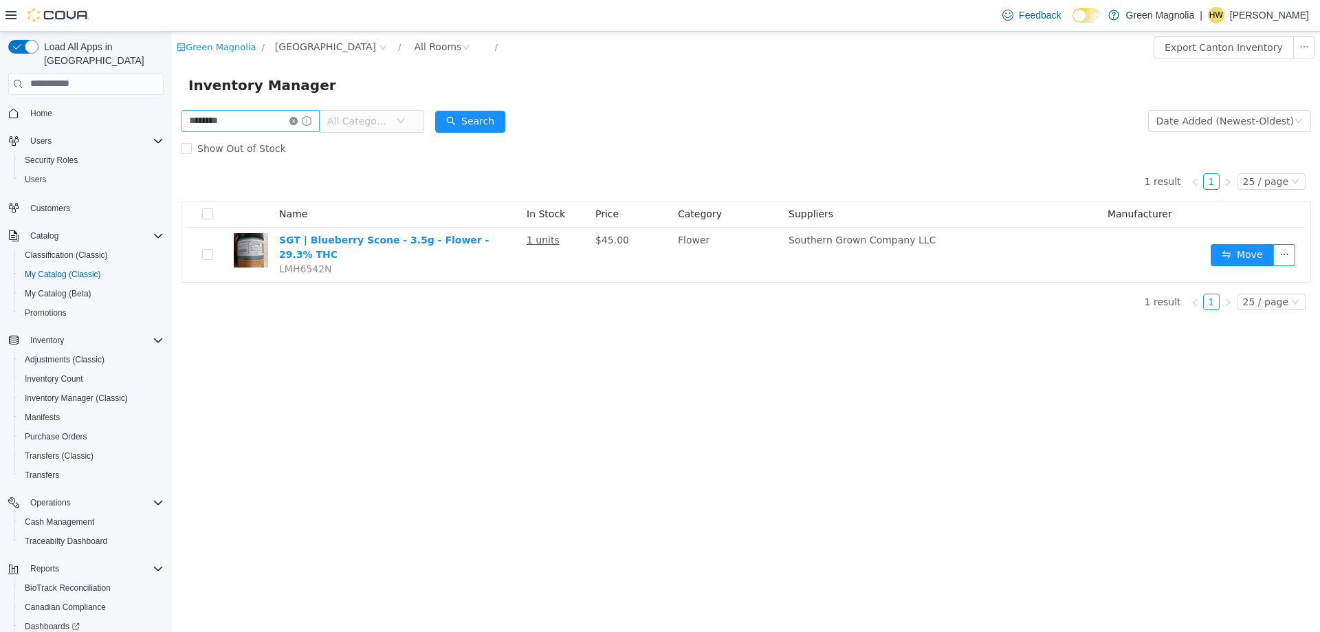
click at [298, 124] on icon "icon: close-circle" at bounding box center [293, 120] width 8 height 8
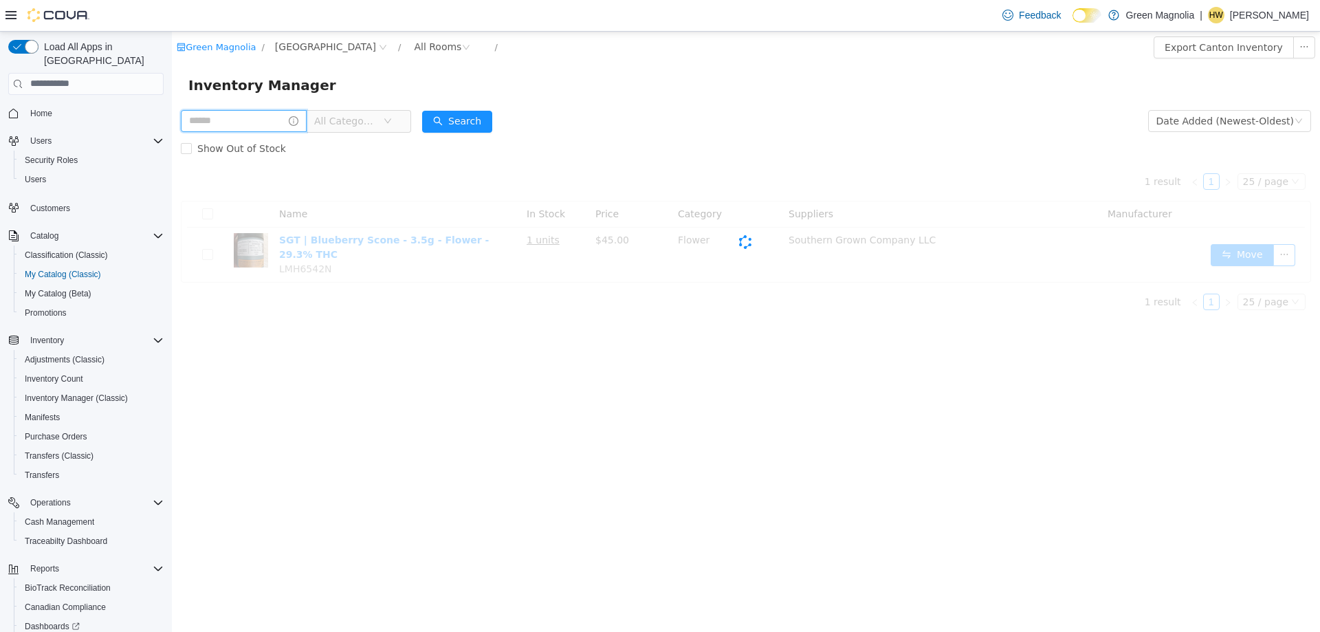
click at [257, 120] on input "text" at bounding box center [244, 120] width 126 height 22
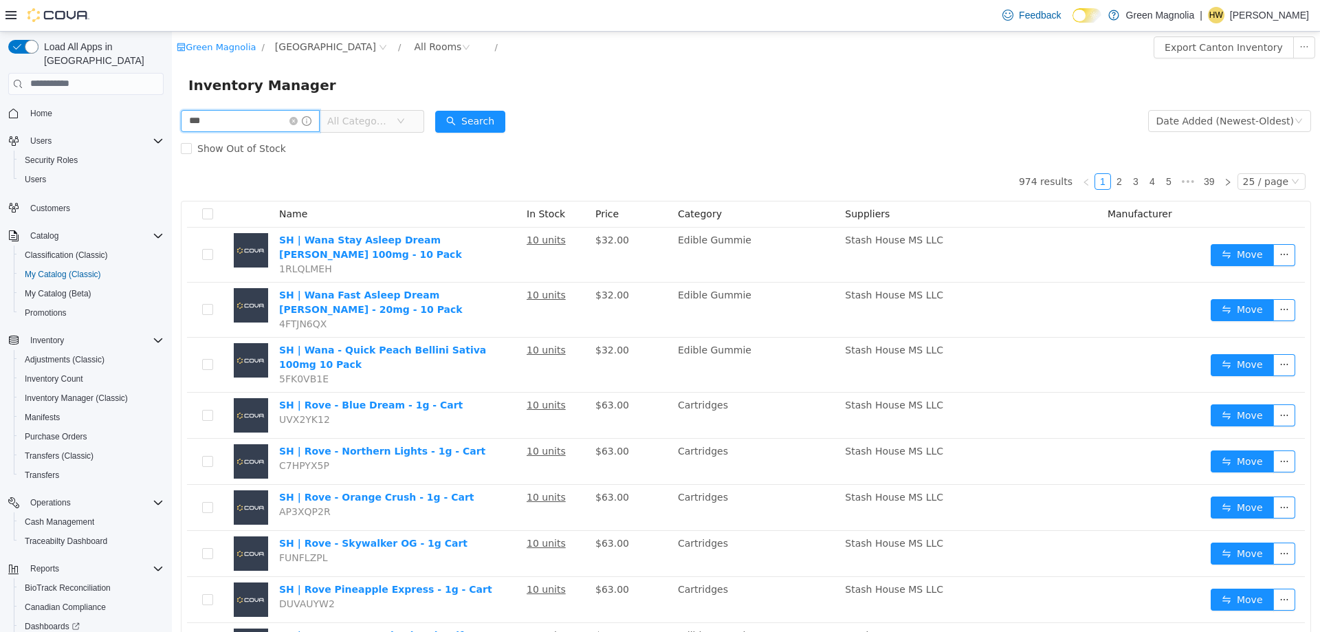
type input "***"
